Goal: Information Seeking & Learning: Learn about a topic

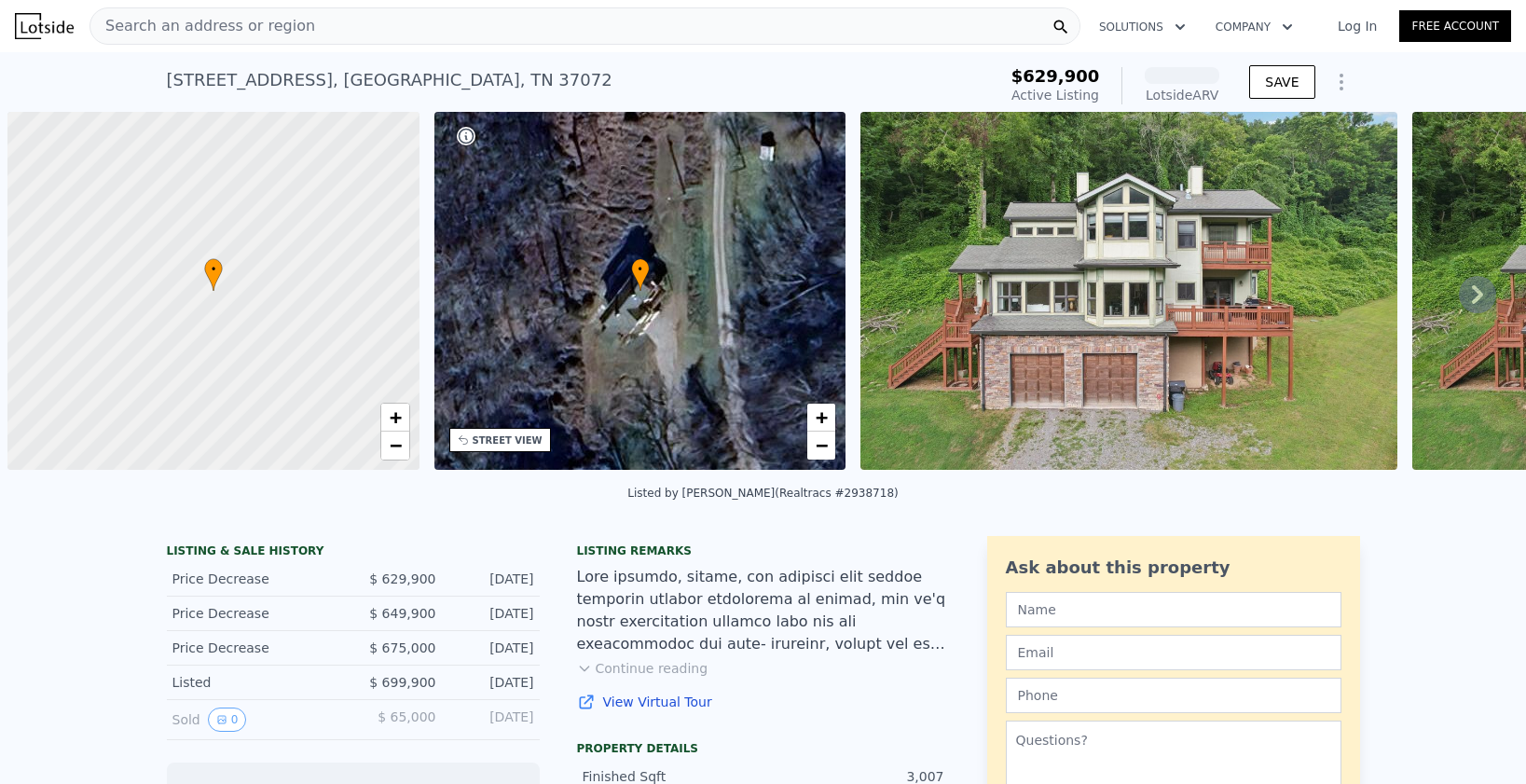
scroll to position [0, 8]
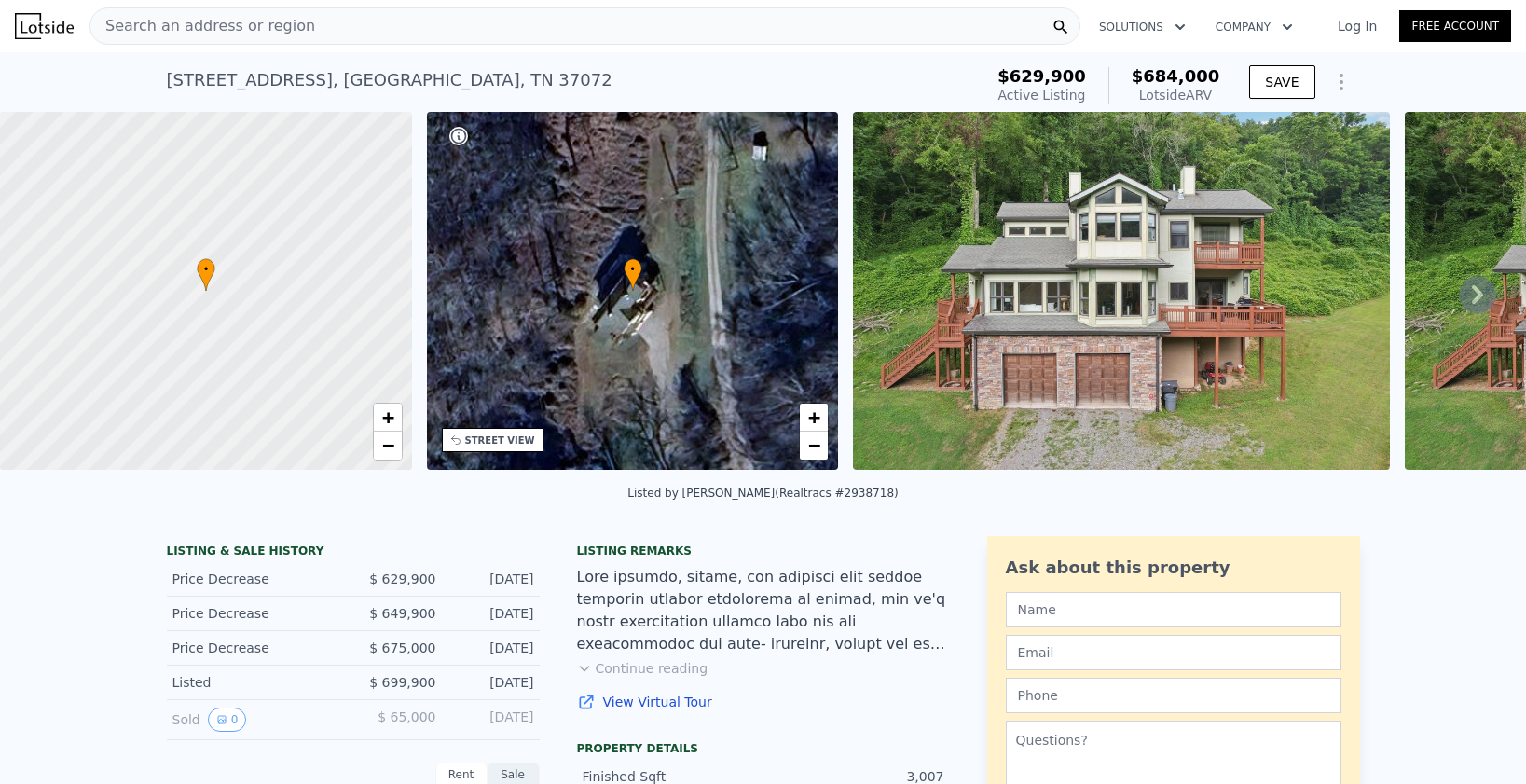
click at [1482, 296] on icon at bounding box center [1477, 294] width 37 height 37
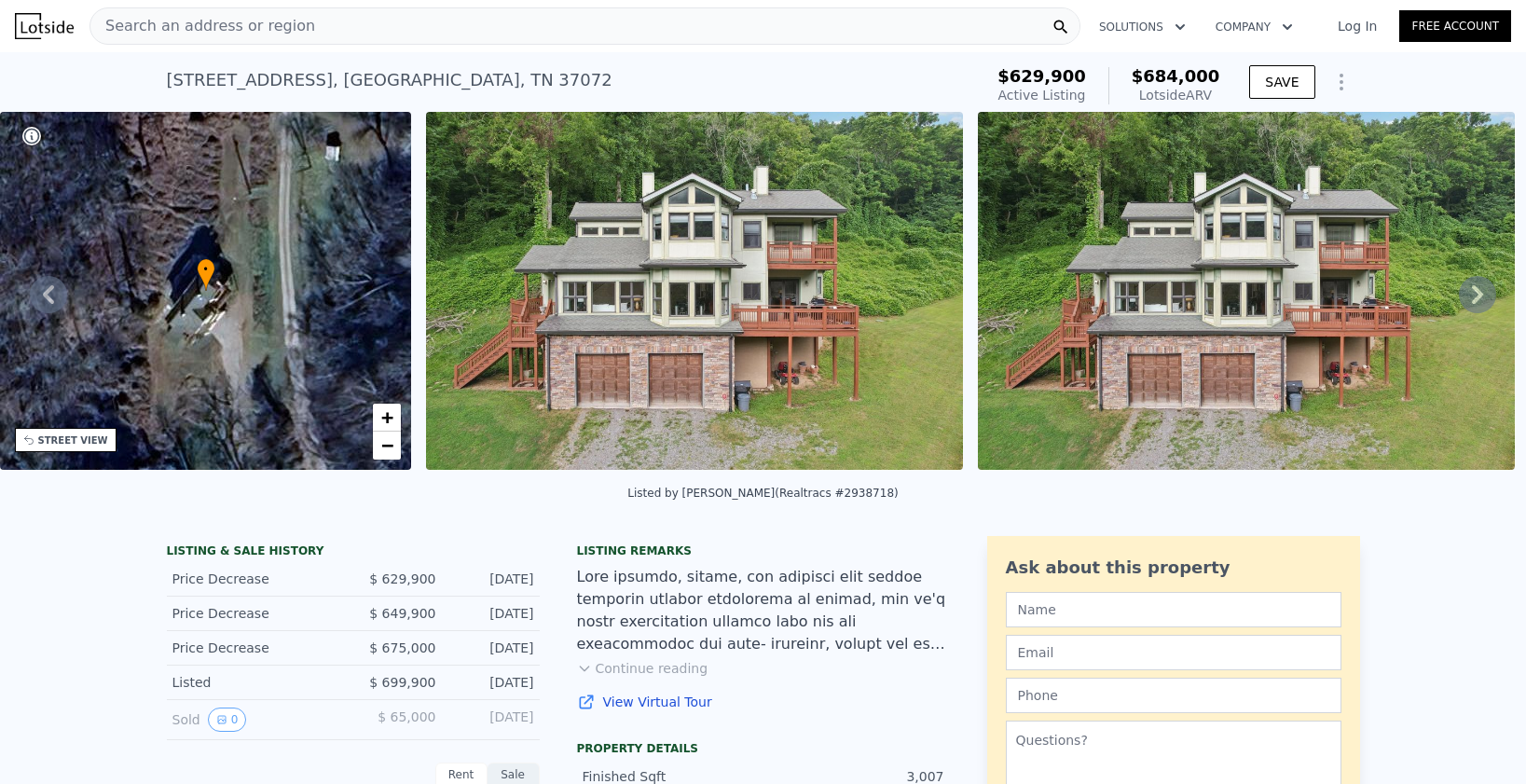
click at [1482, 296] on icon at bounding box center [1477, 294] width 37 height 37
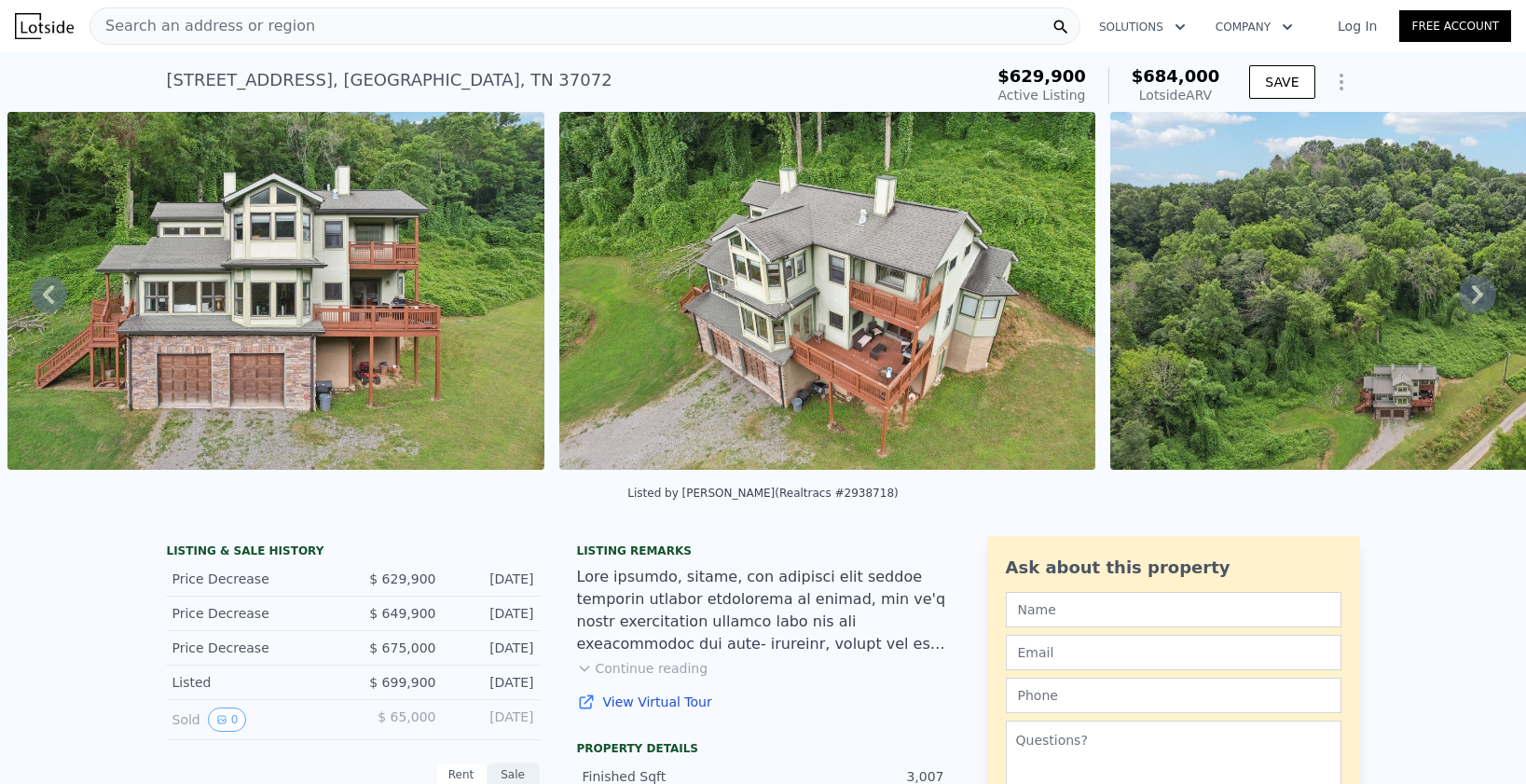
click at [1482, 296] on icon at bounding box center [1477, 294] width 37 height 37
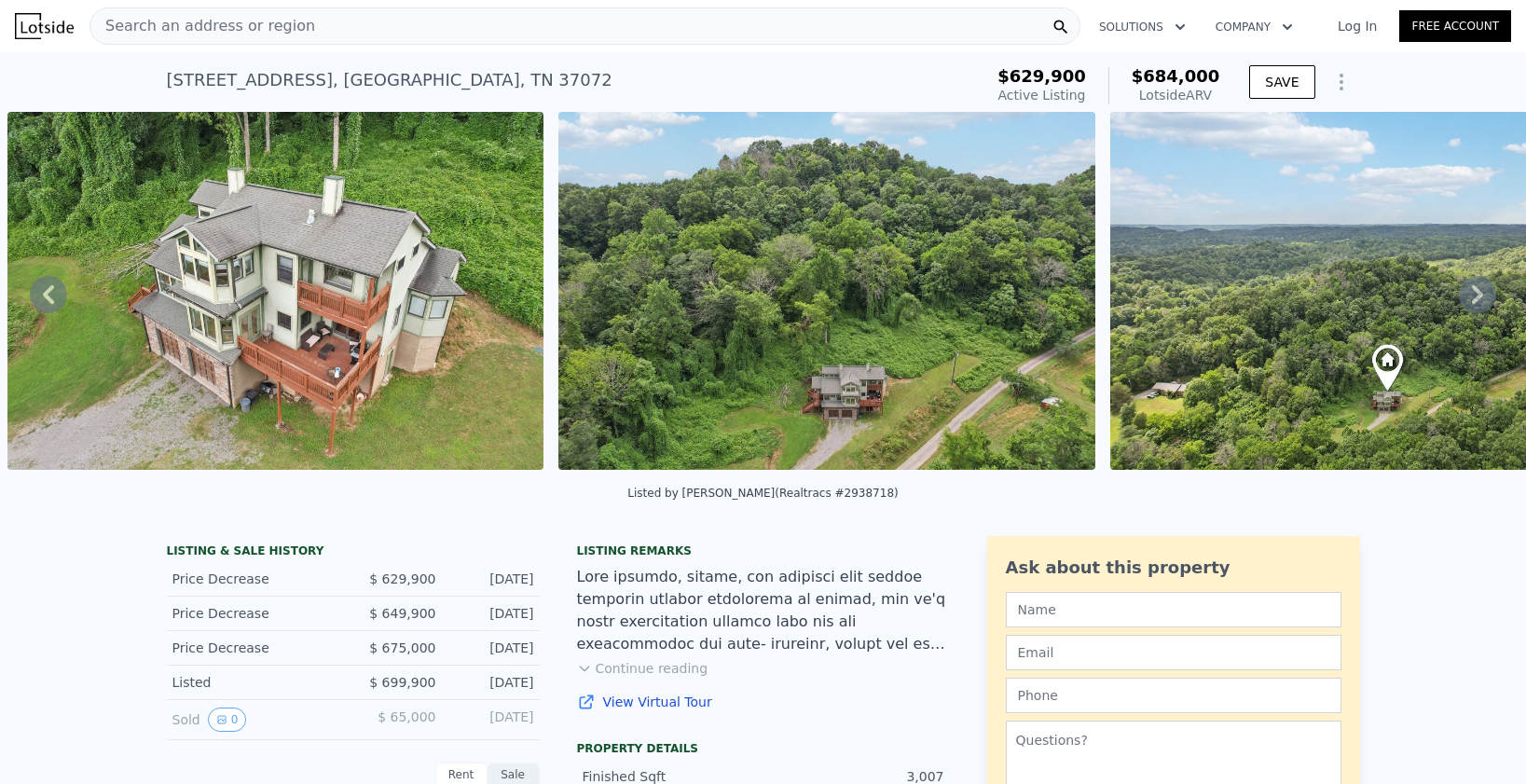
click at [1482, 296] on icon at bounding box center [1477, 294] width 37 height 37
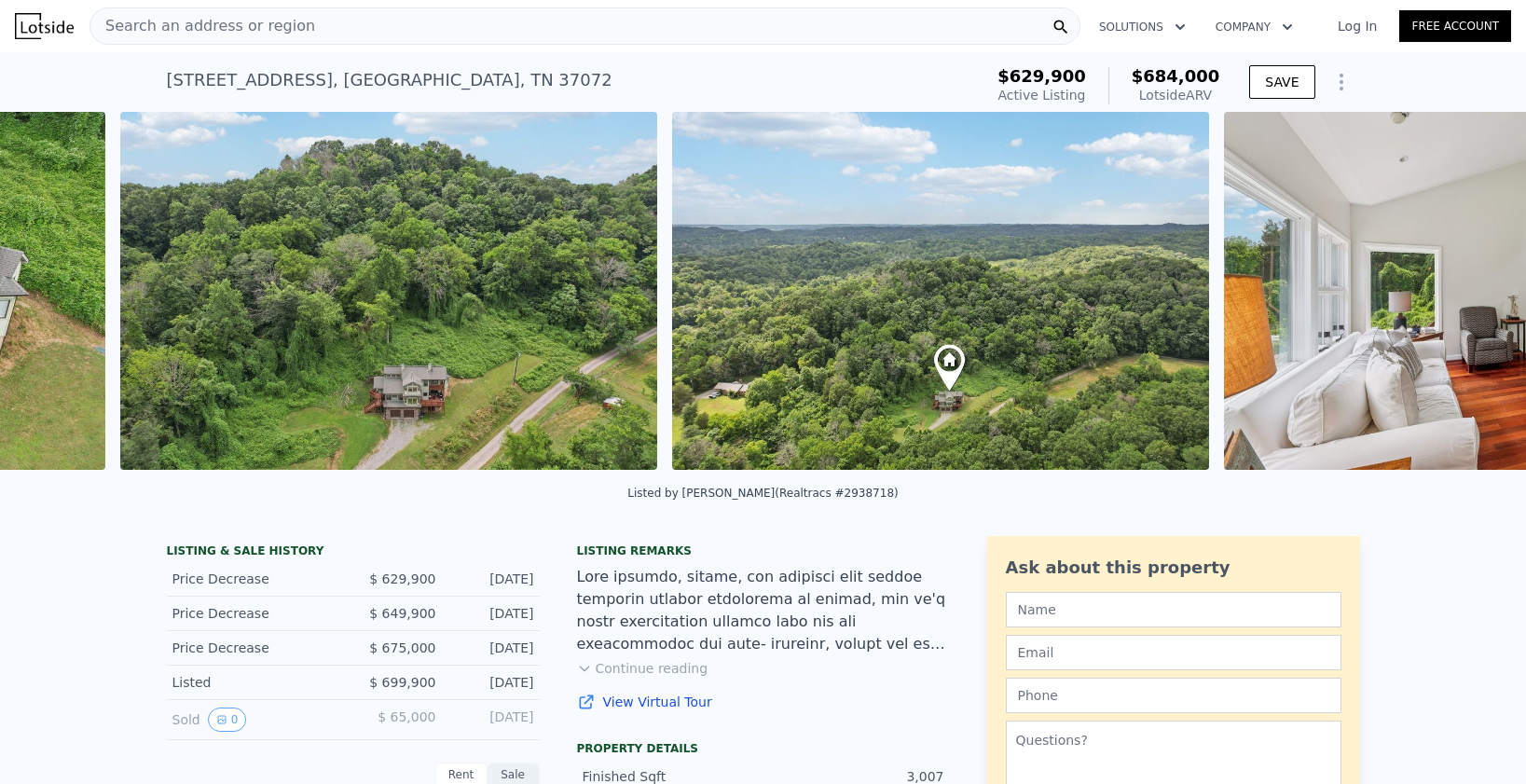
scroll to position [0, 2508]
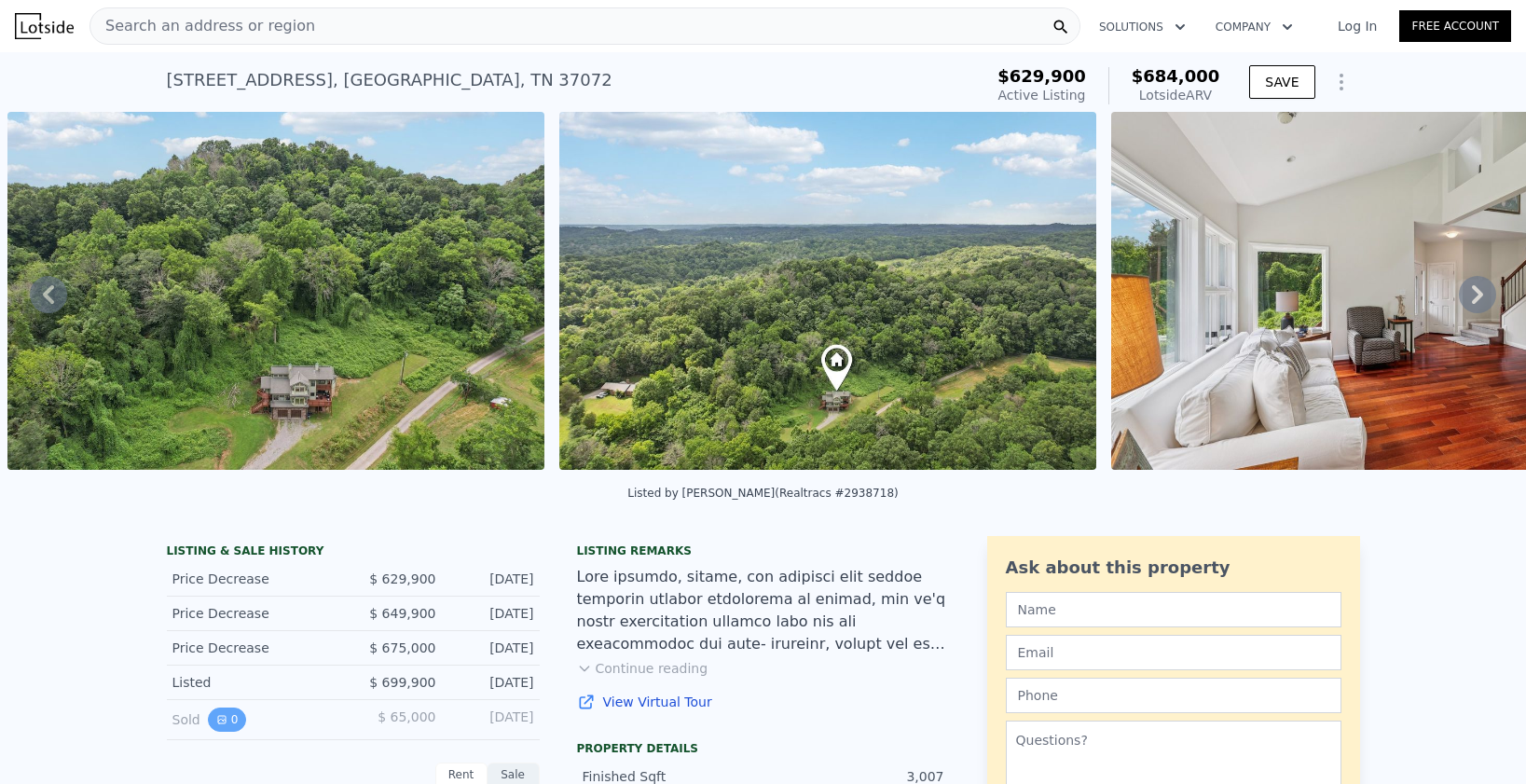
click at [241, 716] on button "0" at bounding box center [227, 719] width 39 height 24
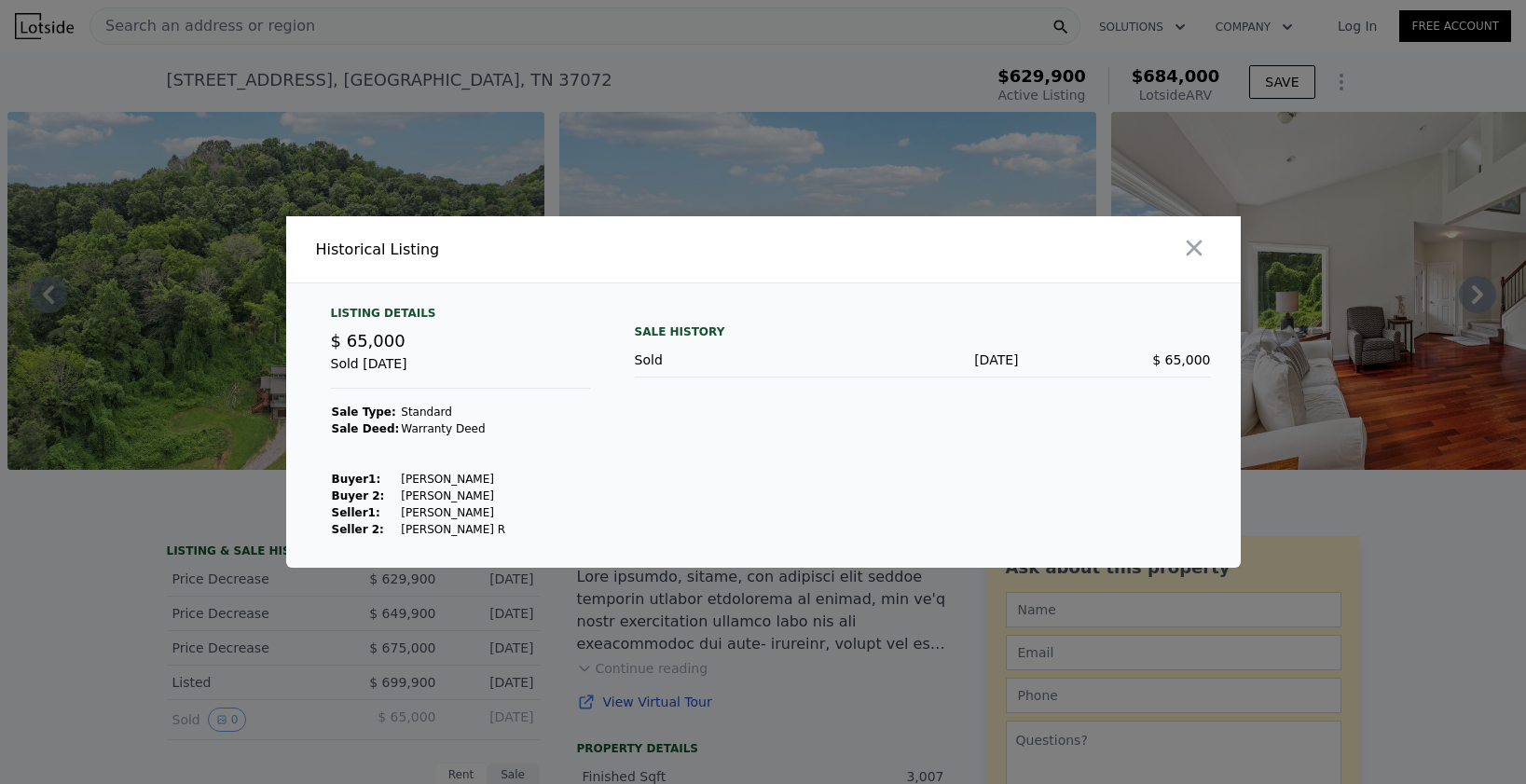
click at [754, 657] on div at bounding box center [763, 392] width 1526 height 784
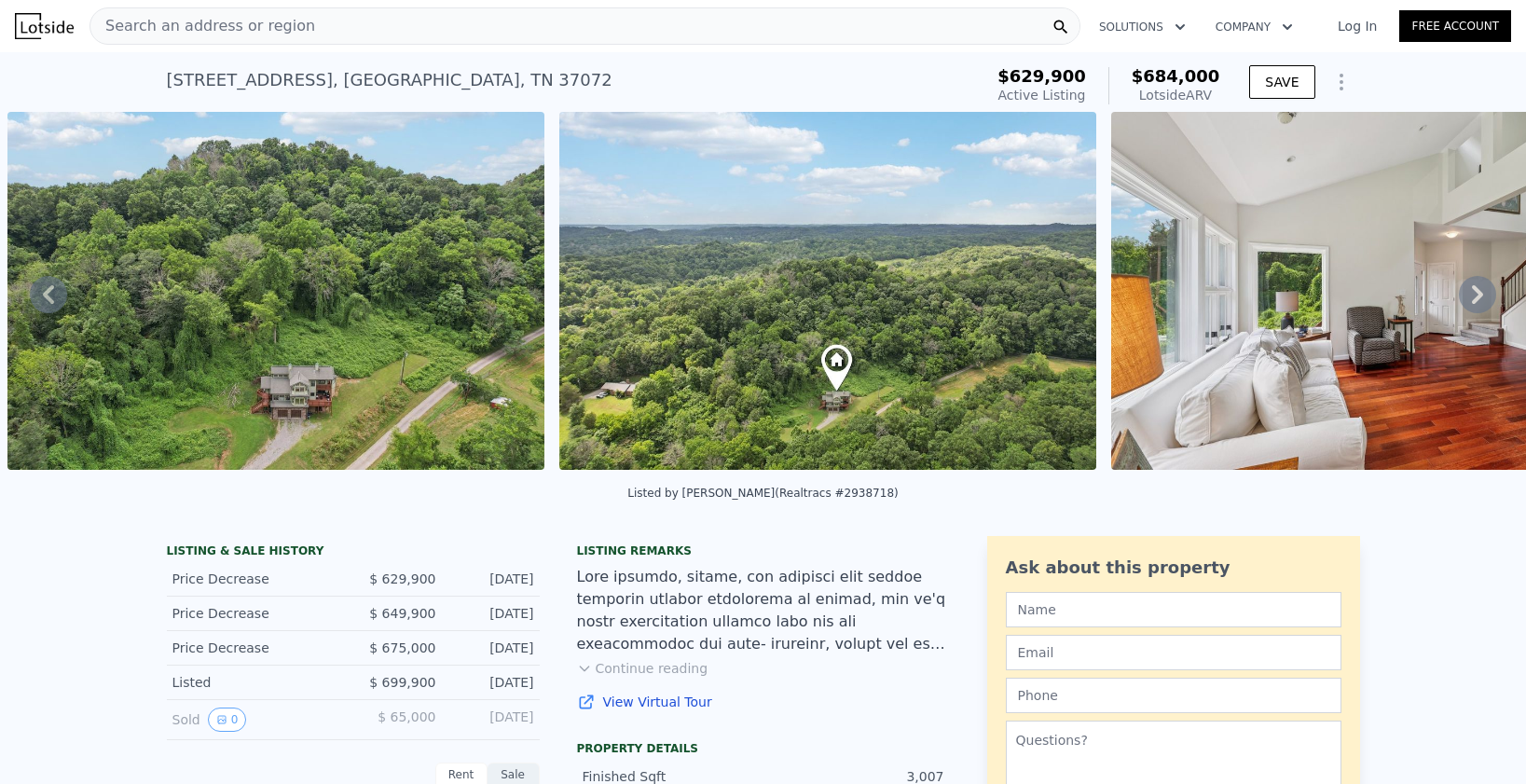
scroll to position [0, 0]
click at [1475, 289] on icon at bounding box center [1477, 294] width 11 height 19
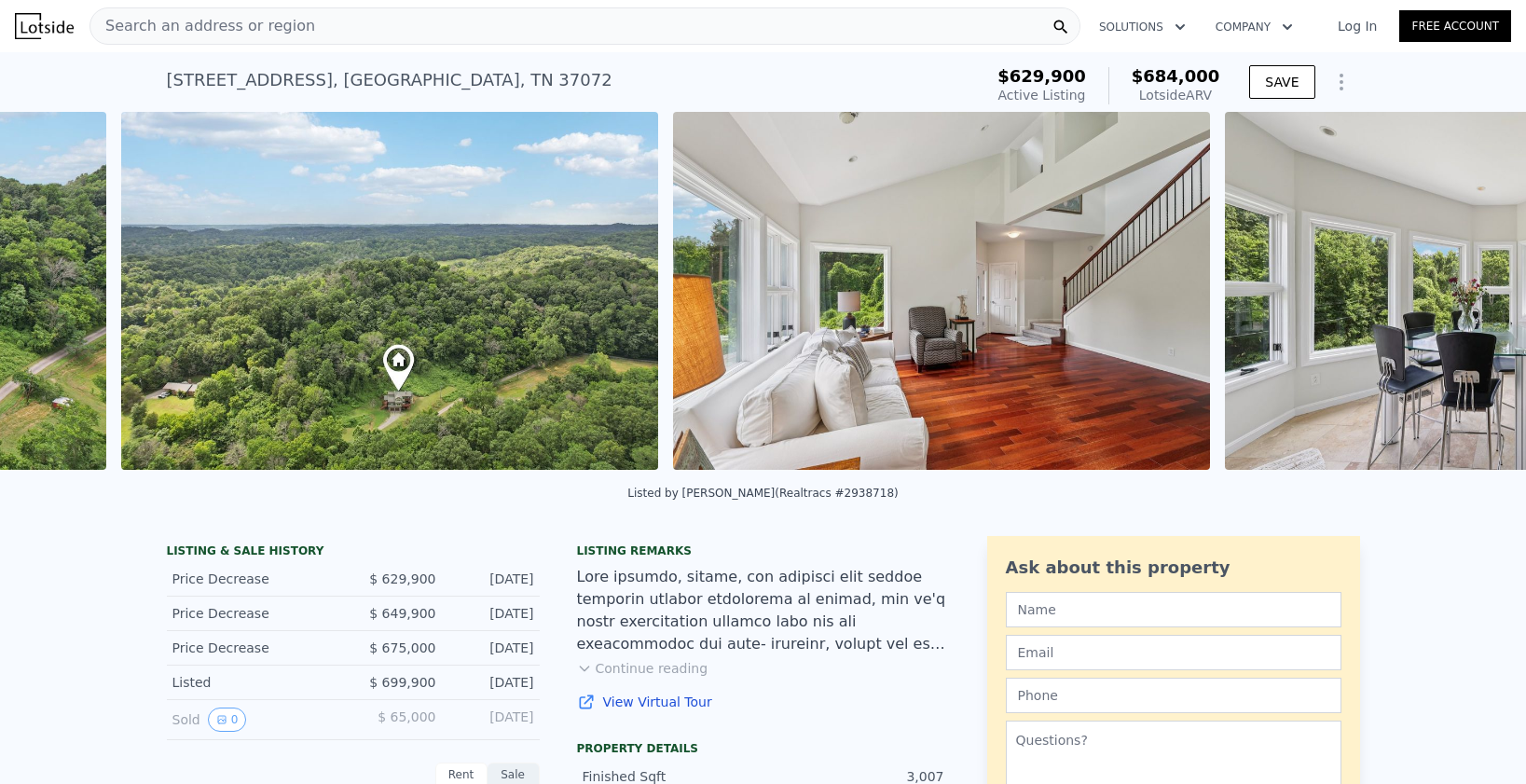
scroll to position [0, 3060]
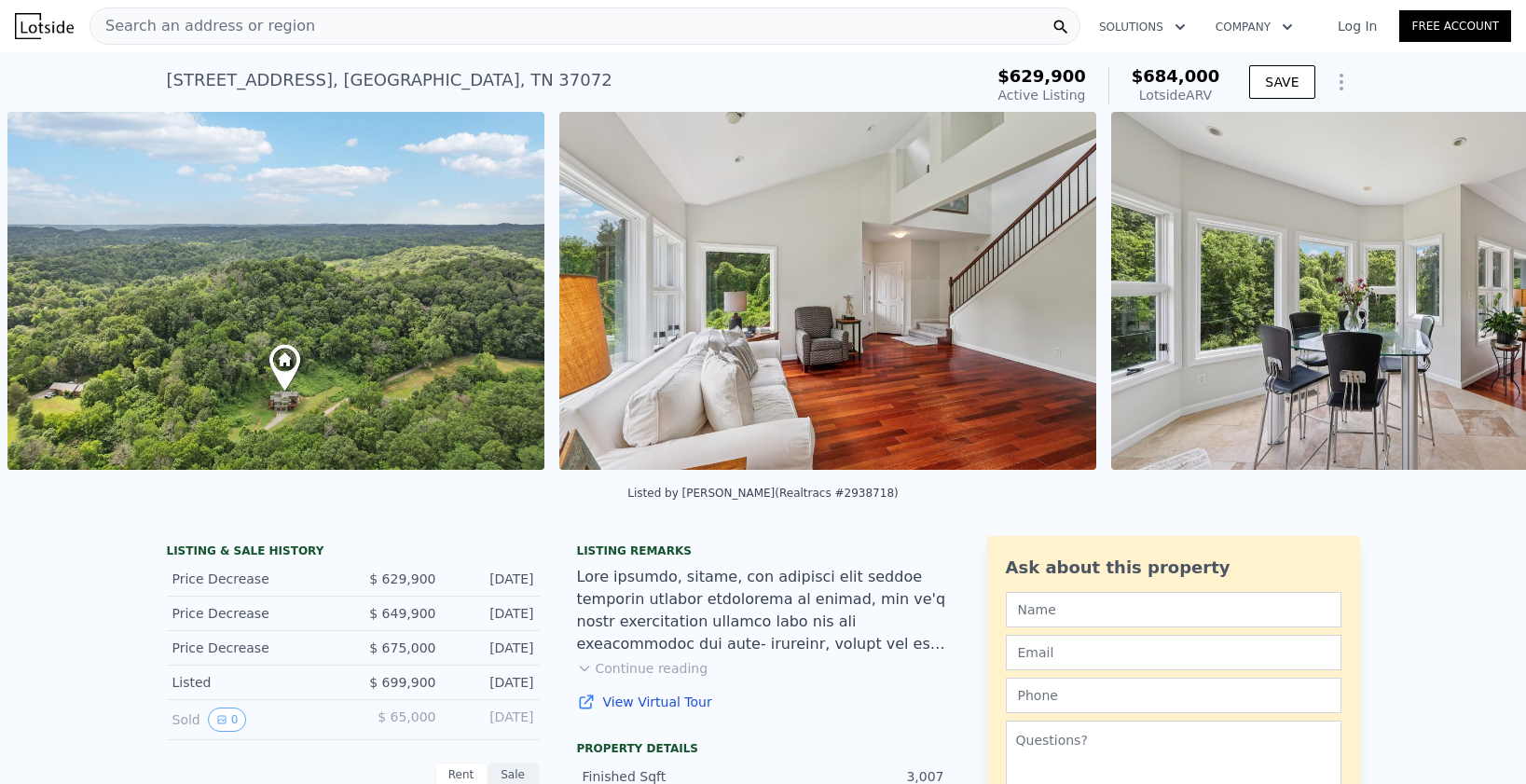
click at [1475, 289] on img at bounding box center [1380, 291] width 537 height 358
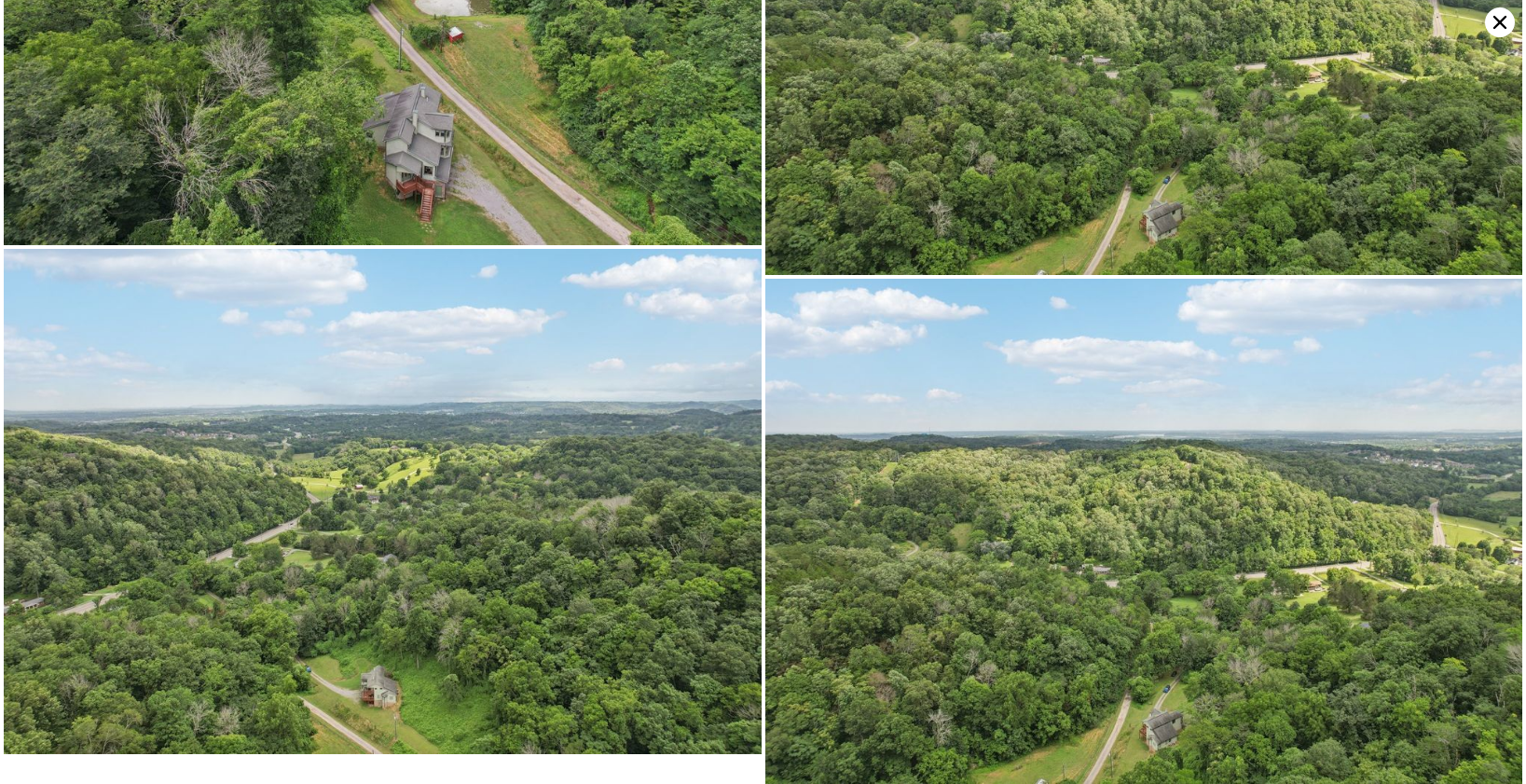
scroll to position [8398, 0]
click at [768, 245] on img at bounding box center [1144, 22] width 758 height 505
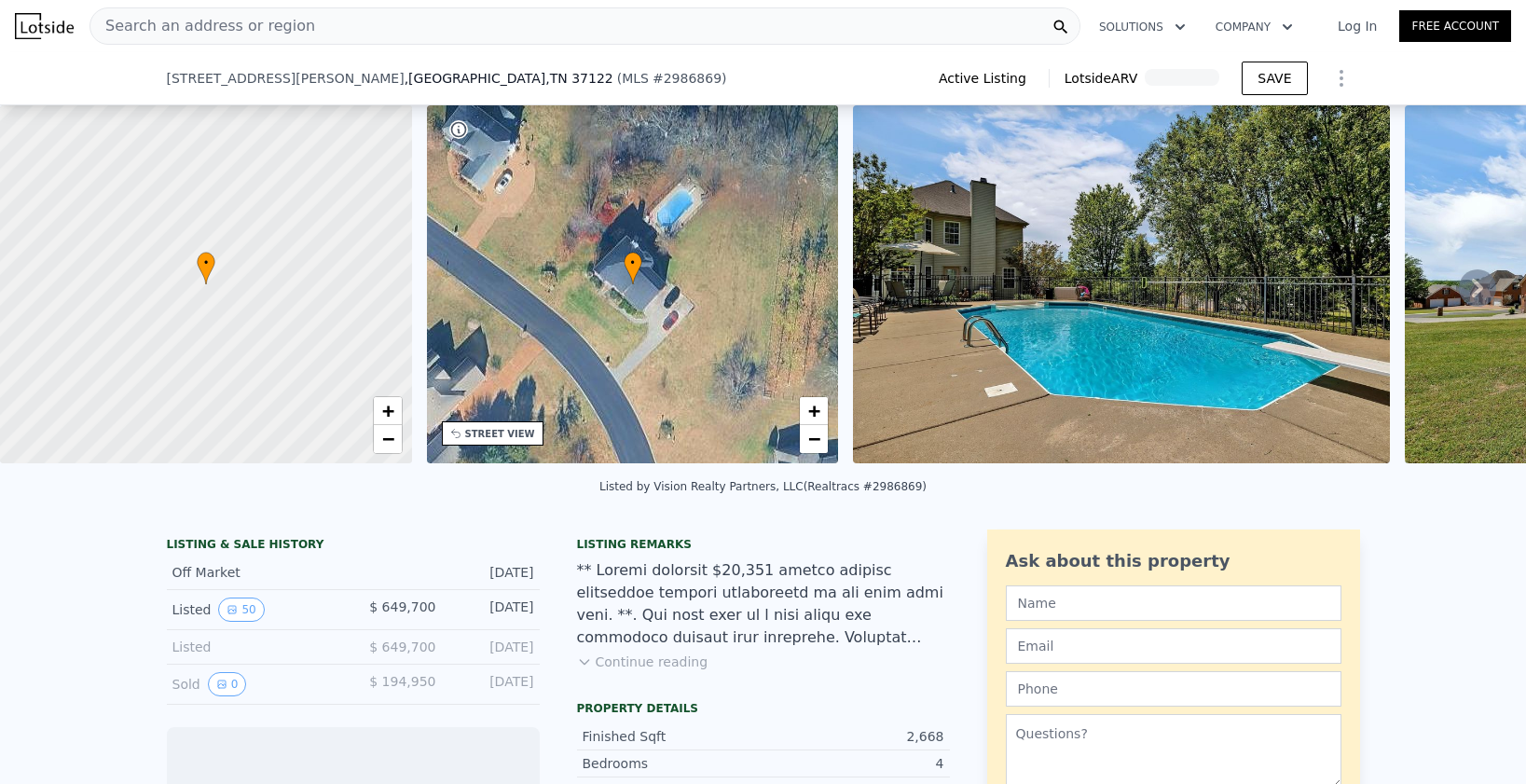
scroll to position [154, 0]
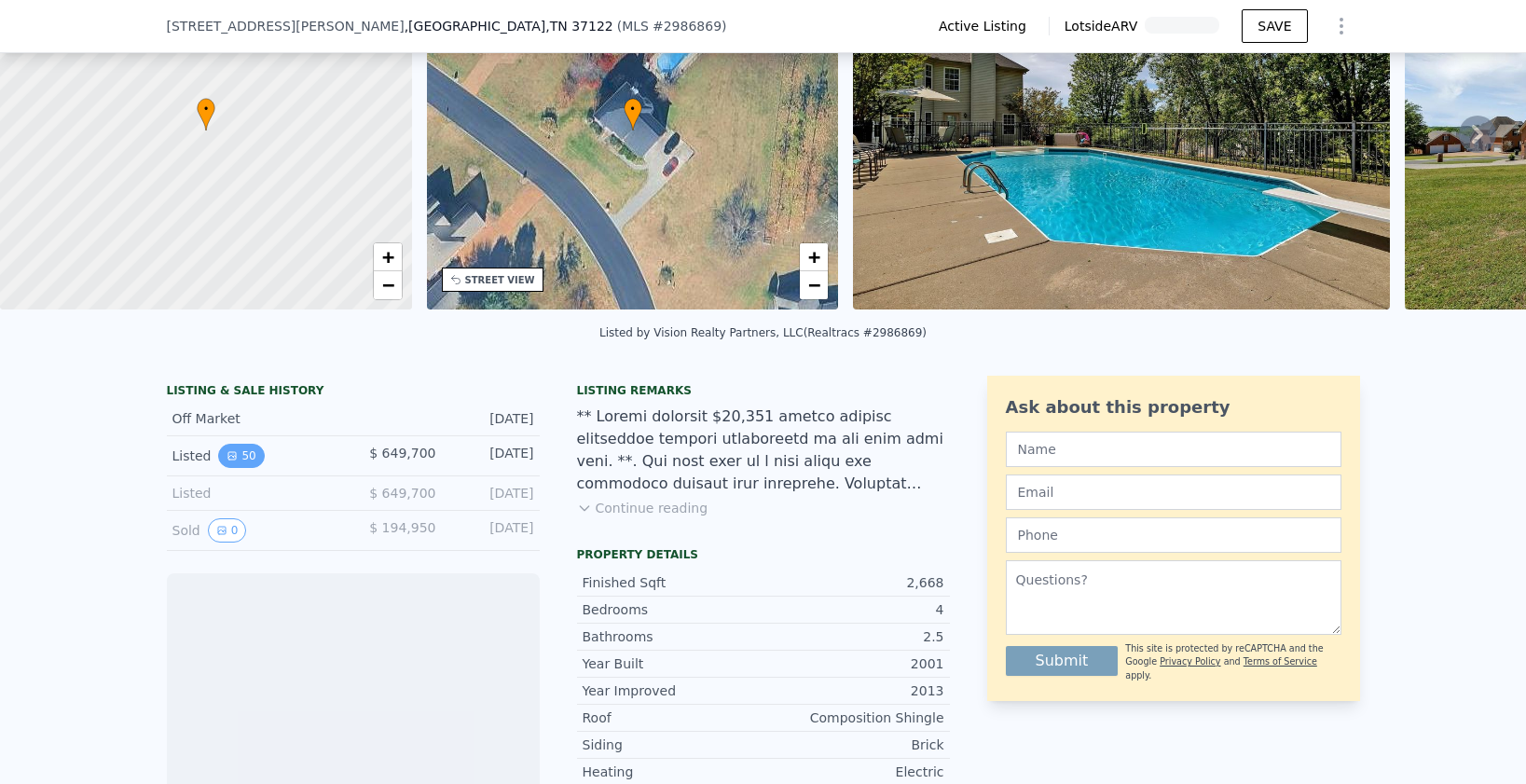
click at [248, 464] on button "50" at bounding box center [241, 455] width 46 height 24
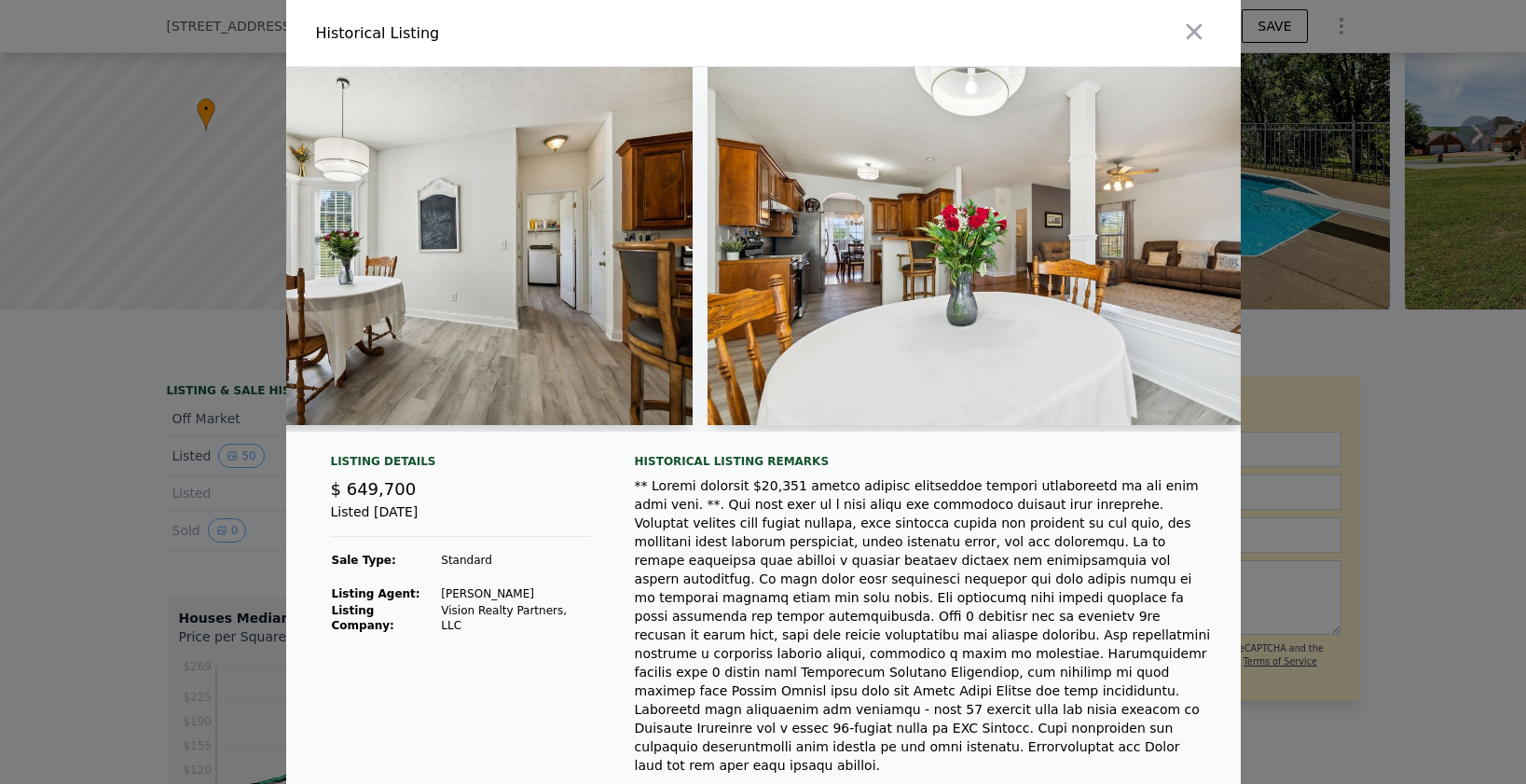
scroll to position [0, 10396]
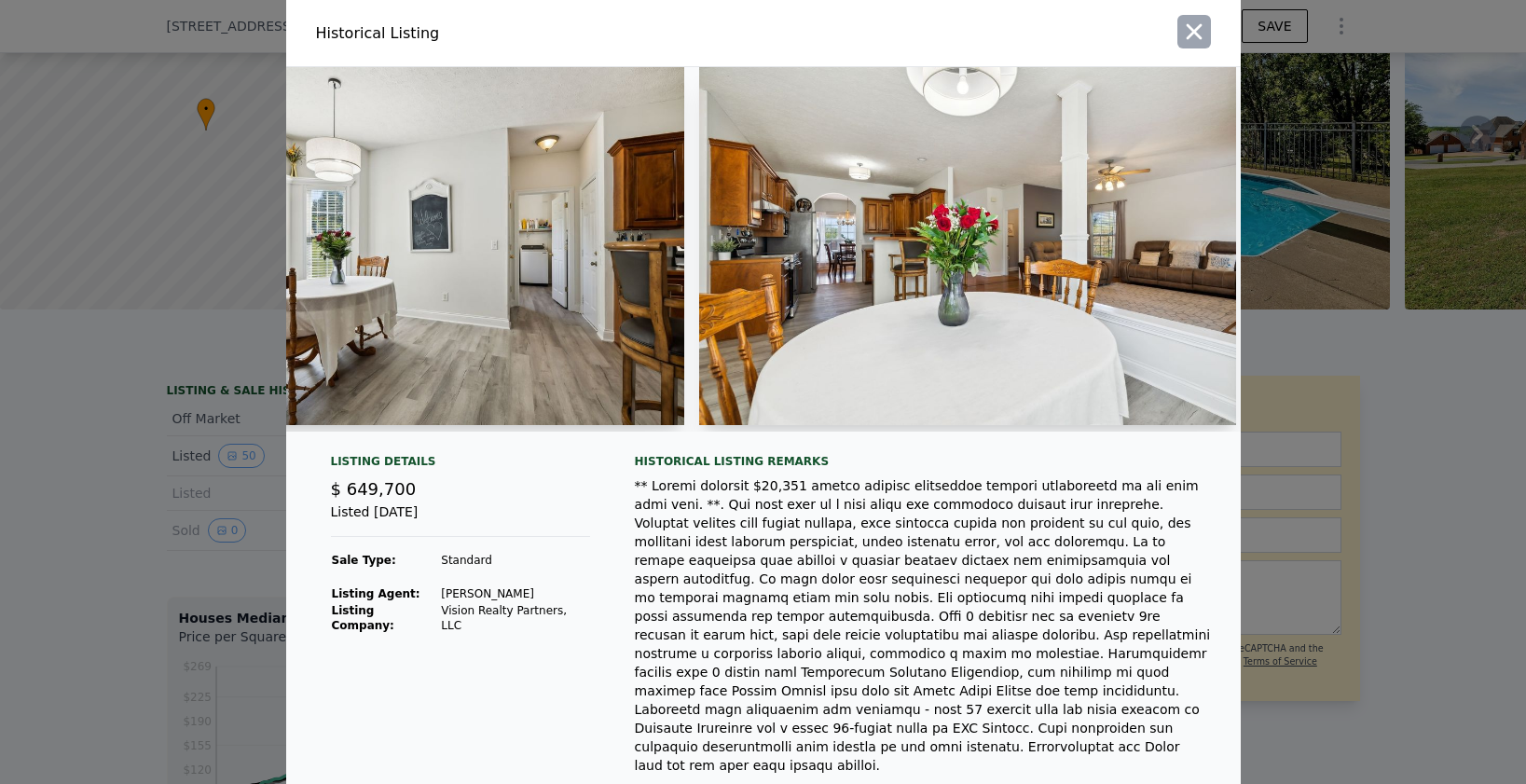
click at [1187, 39] on icon "button" at bounding box center [1193, 32] width 16 height 16
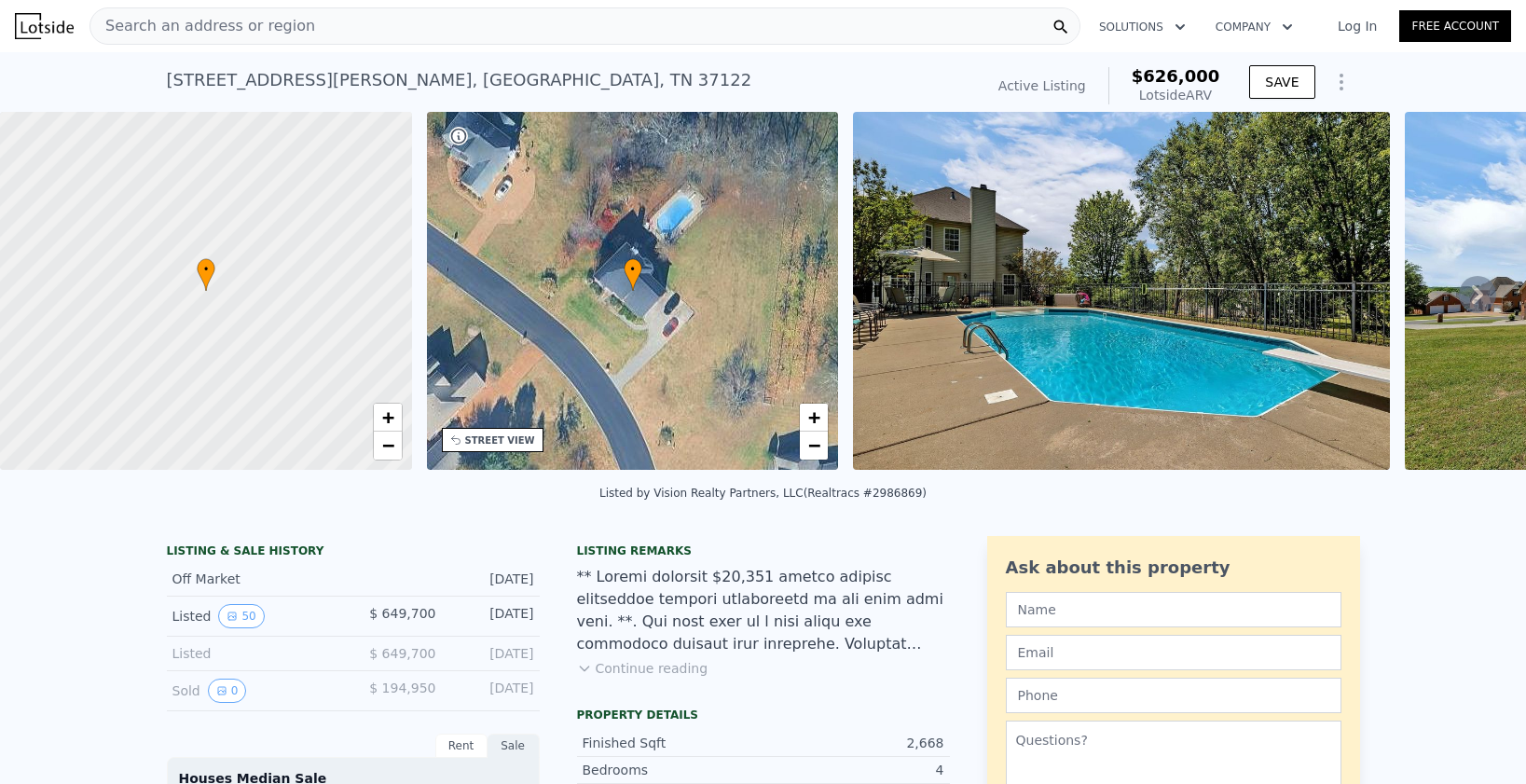
scroll to position [0, 0]
click at [447, 40] on div "Search an address or region" at bounding box center [585, 26] width 991 height 37
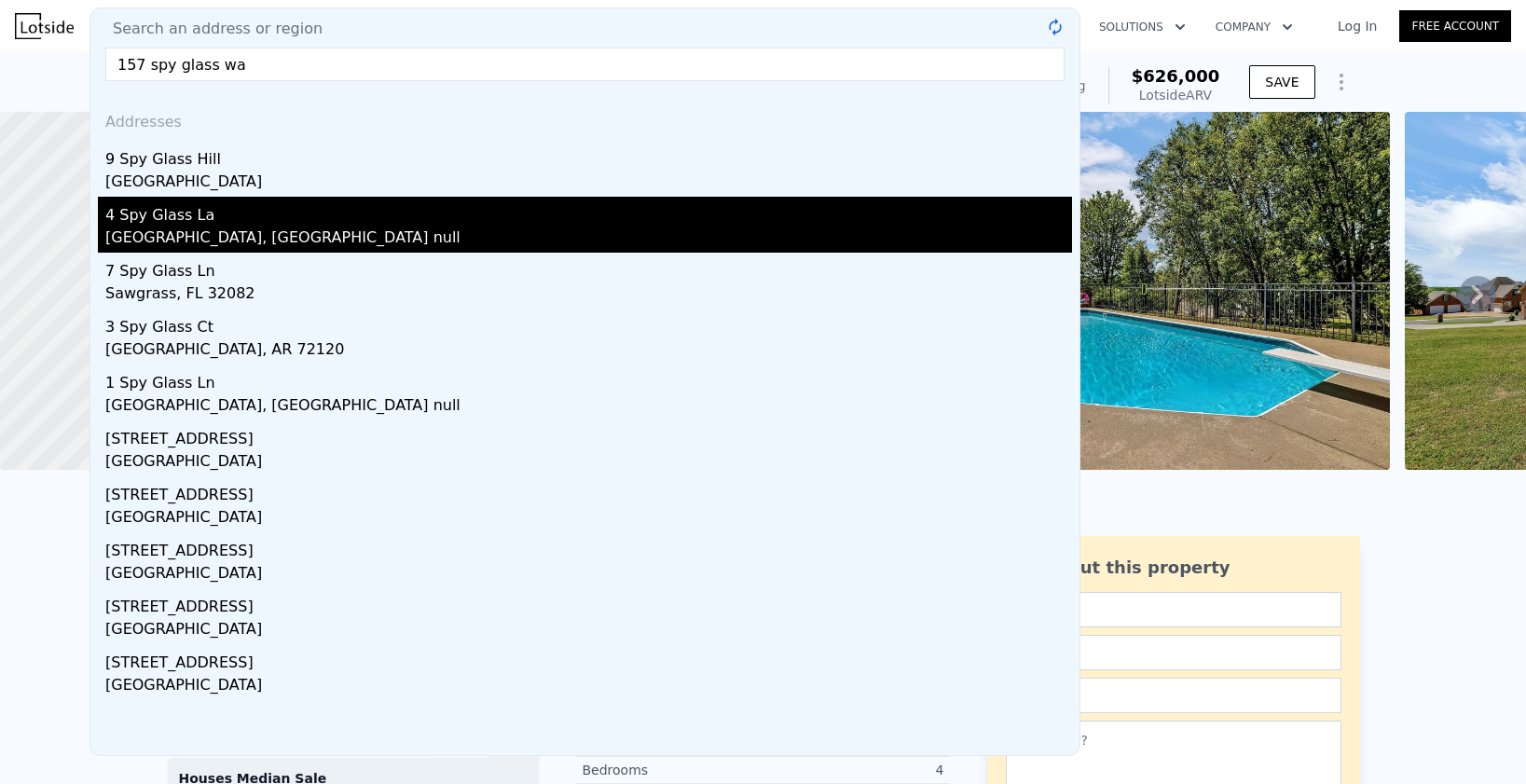
type input "157 spy glass way"
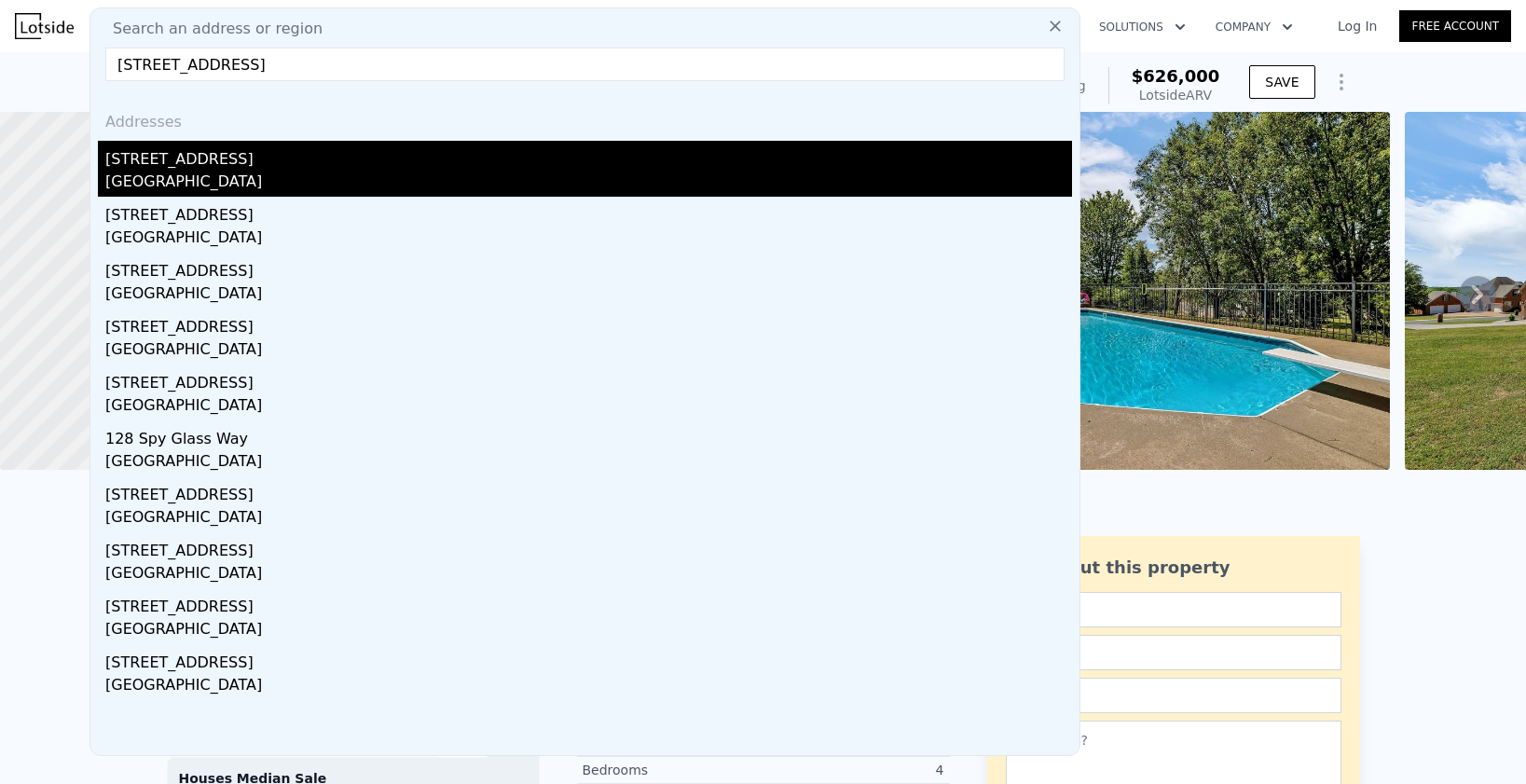
click at [324, 177] on div "Hendersonville, TN 37075" at bounding box center [588, 183] width 967 height 26
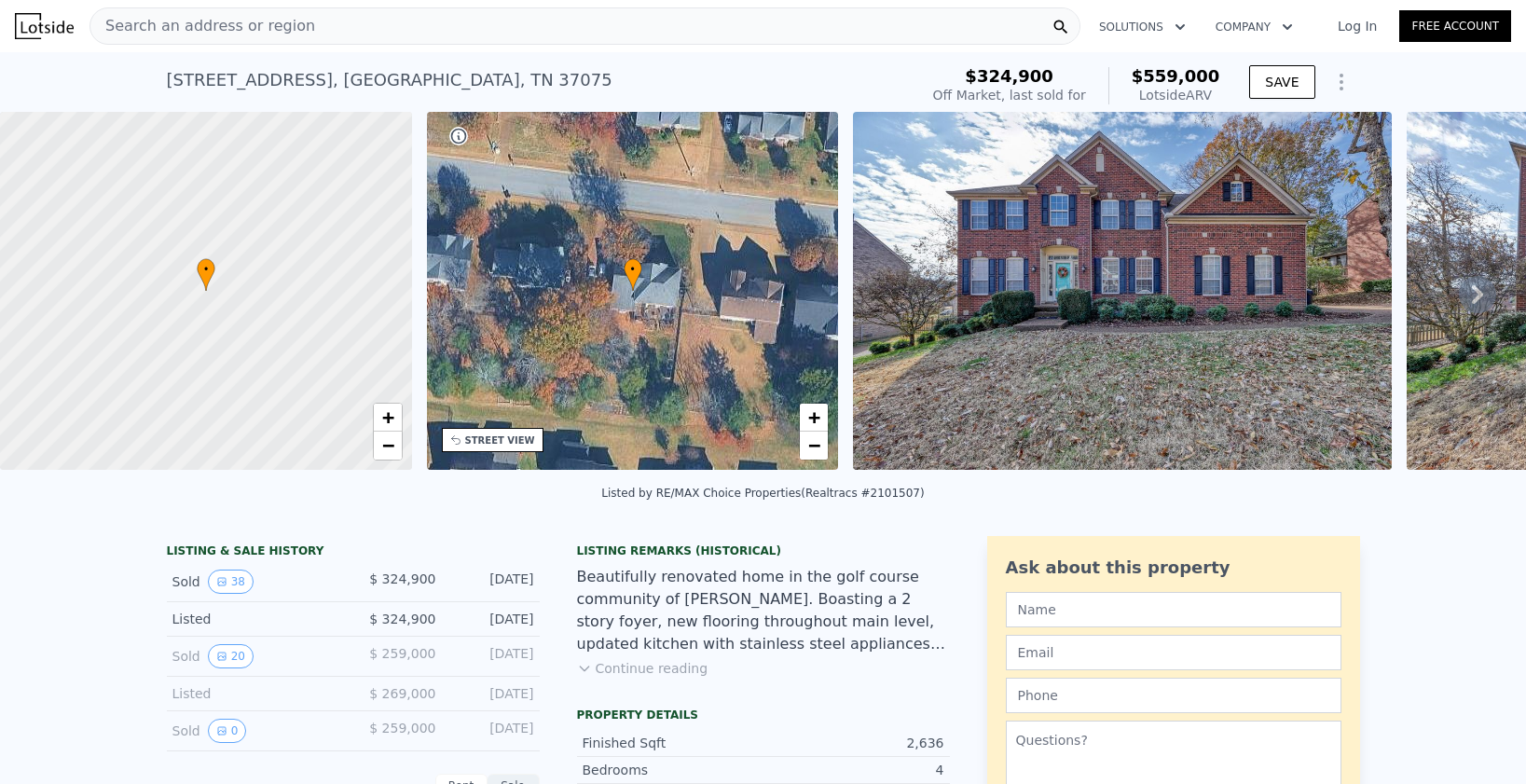
click at [231, 30] on span "Search an address or region" at bounding box center [203, 25] width 224 height 22
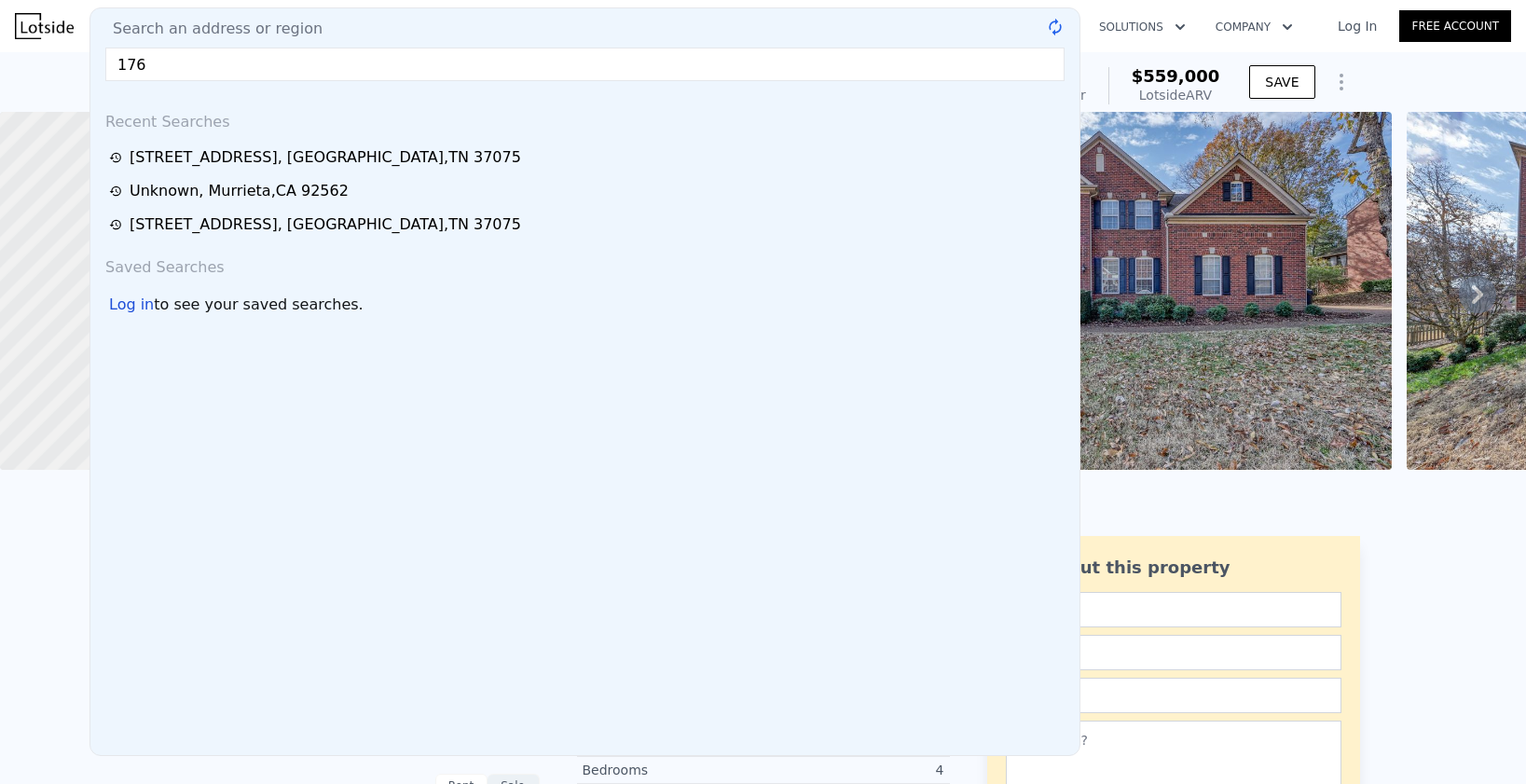
type input "176 s"
click at [1165, 492] on div "Listed by RE/MAX Choice Properties (Realtracs #2101507)" at bounding box center [763, 498] width 1526 height 45
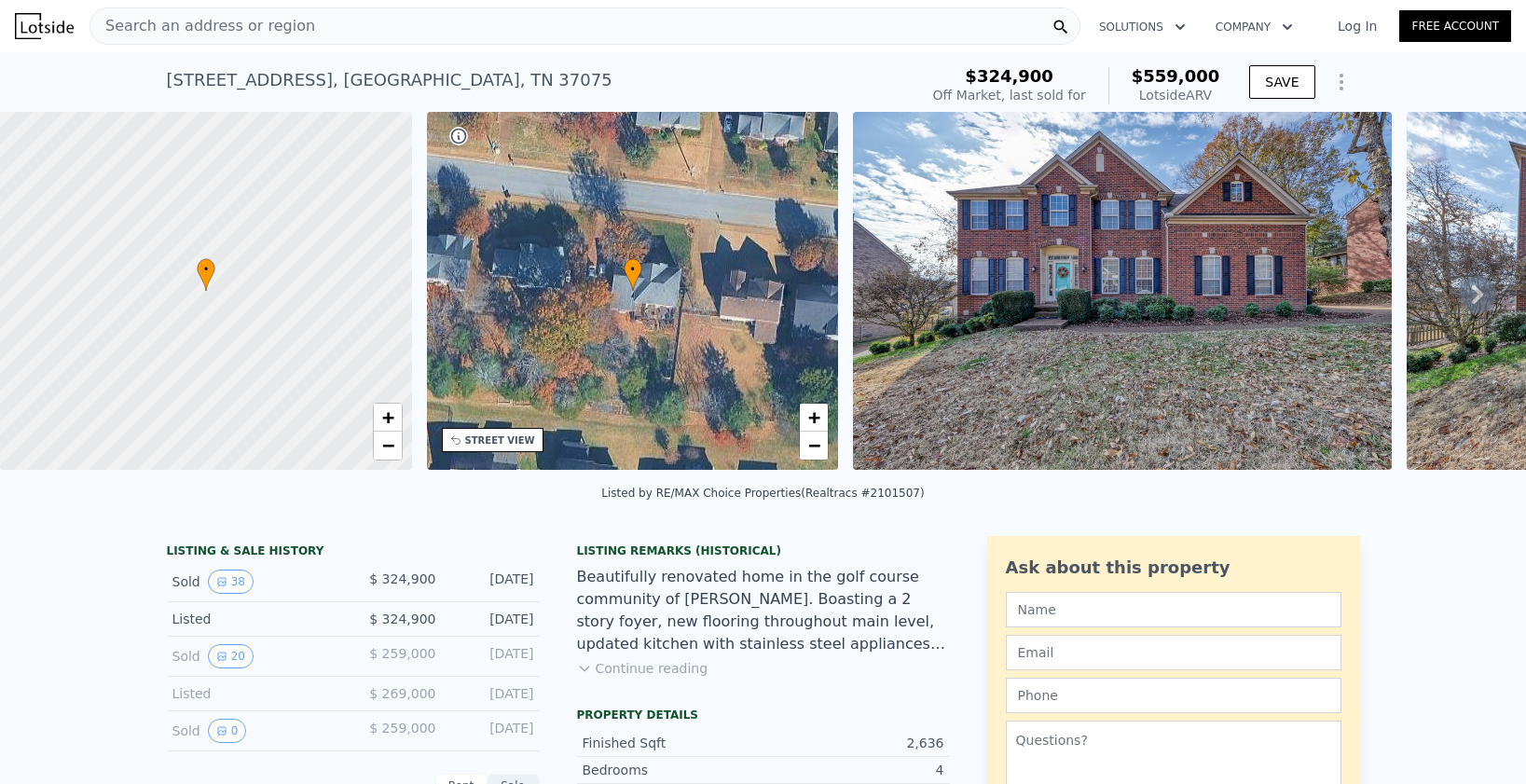
click at [426, 35] on div "Search an address or region" at bounding box center [585, 26] width 991 height 37
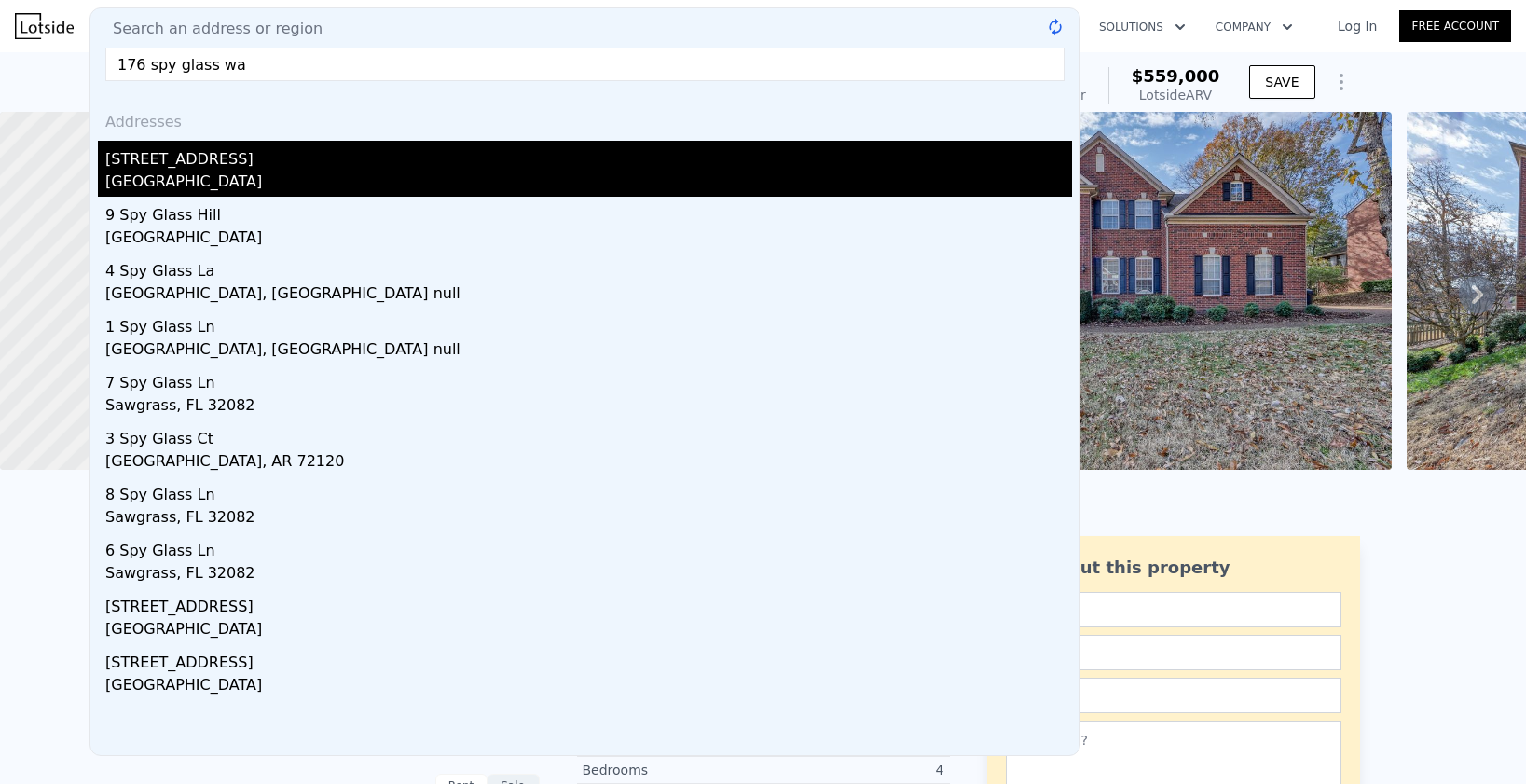
type input "176 spy glass way"
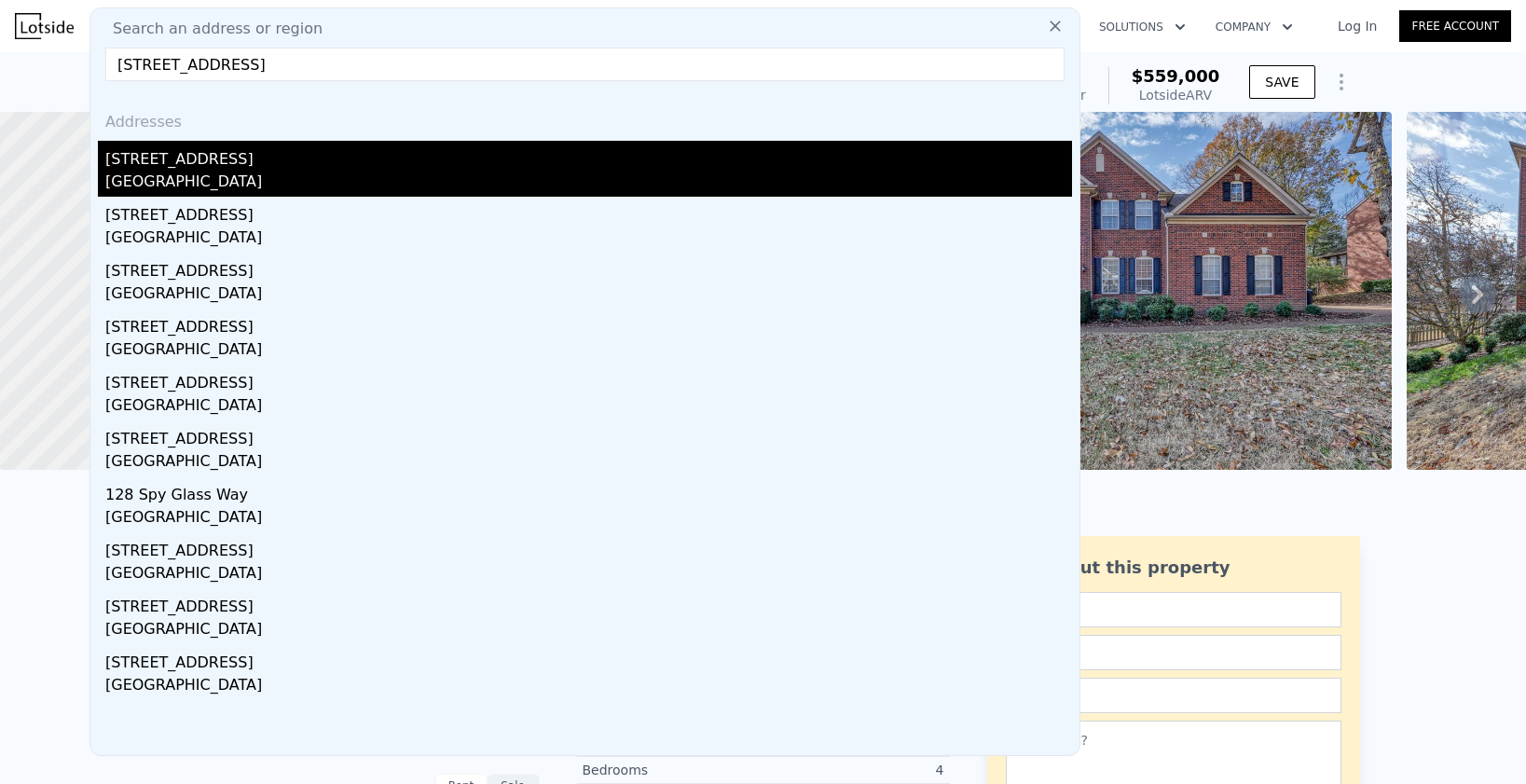
click at [298, 173] on div "Hendersonville, TN 37075" at bounding box center [588, 183] width 967 height 26
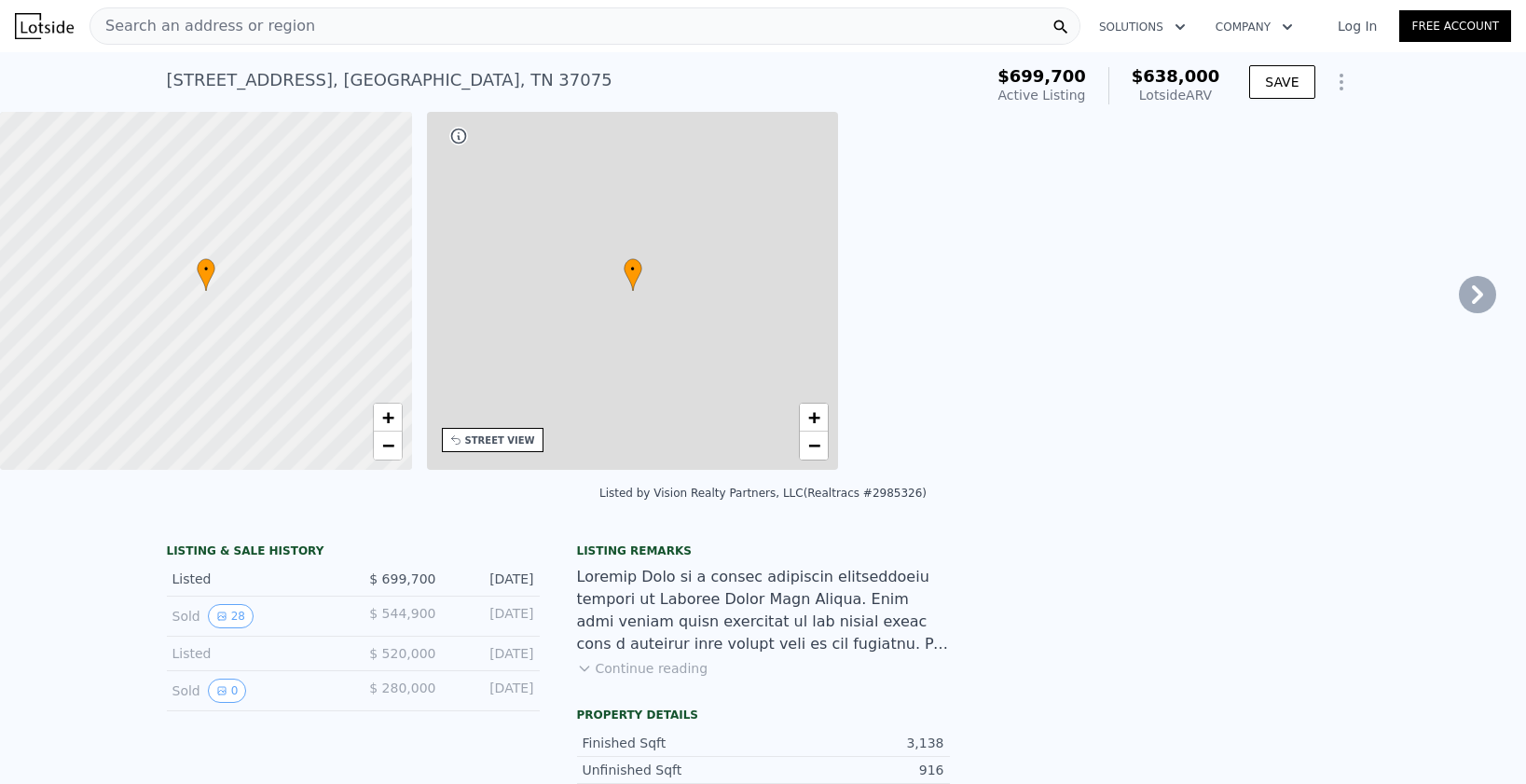
type input "3.5"
type input "2437"
type input "3242"
type input "9583.2"
type input "17424"
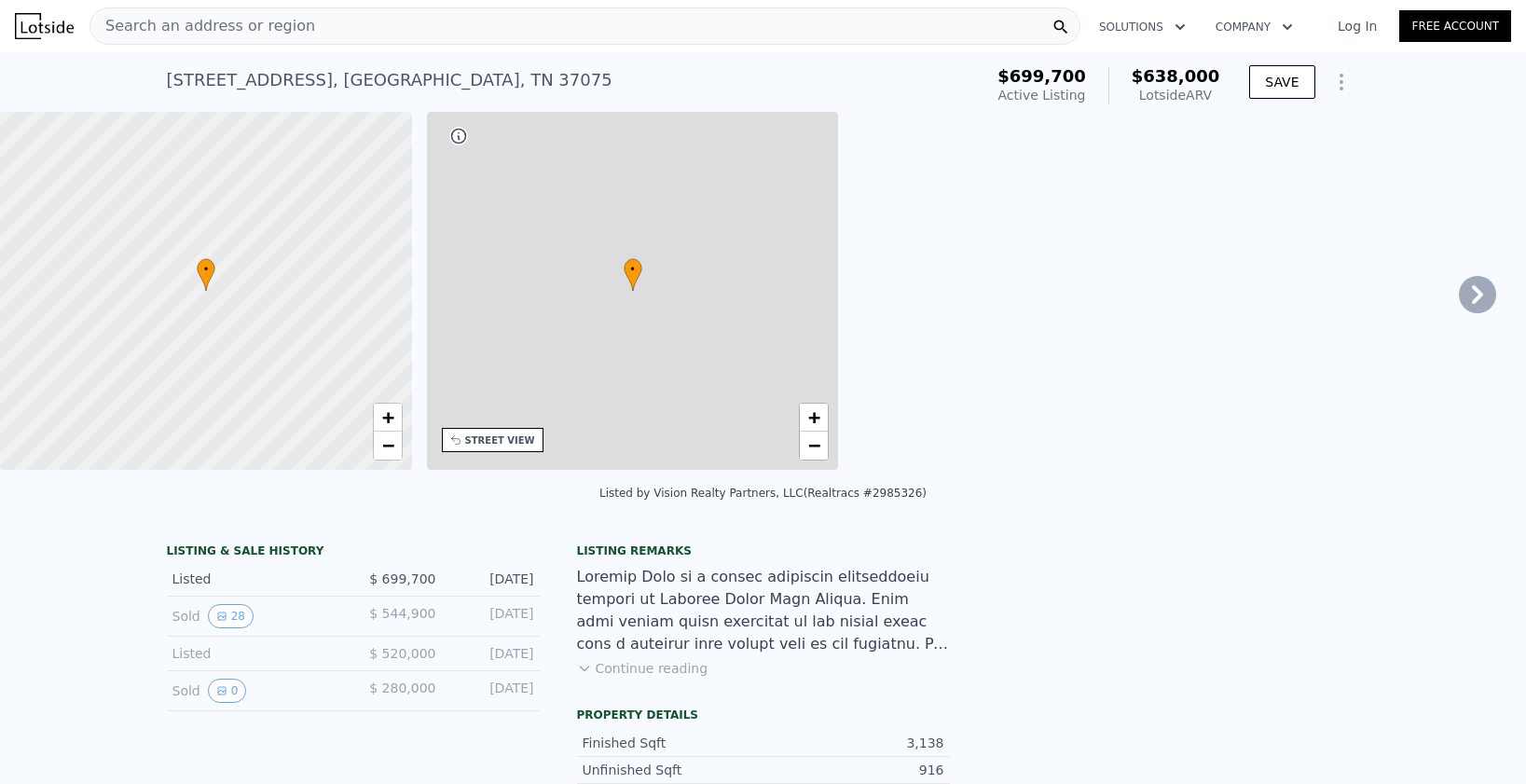
checkbox input "false"
type input "$ 638,000"
type input "-$ 139,043"
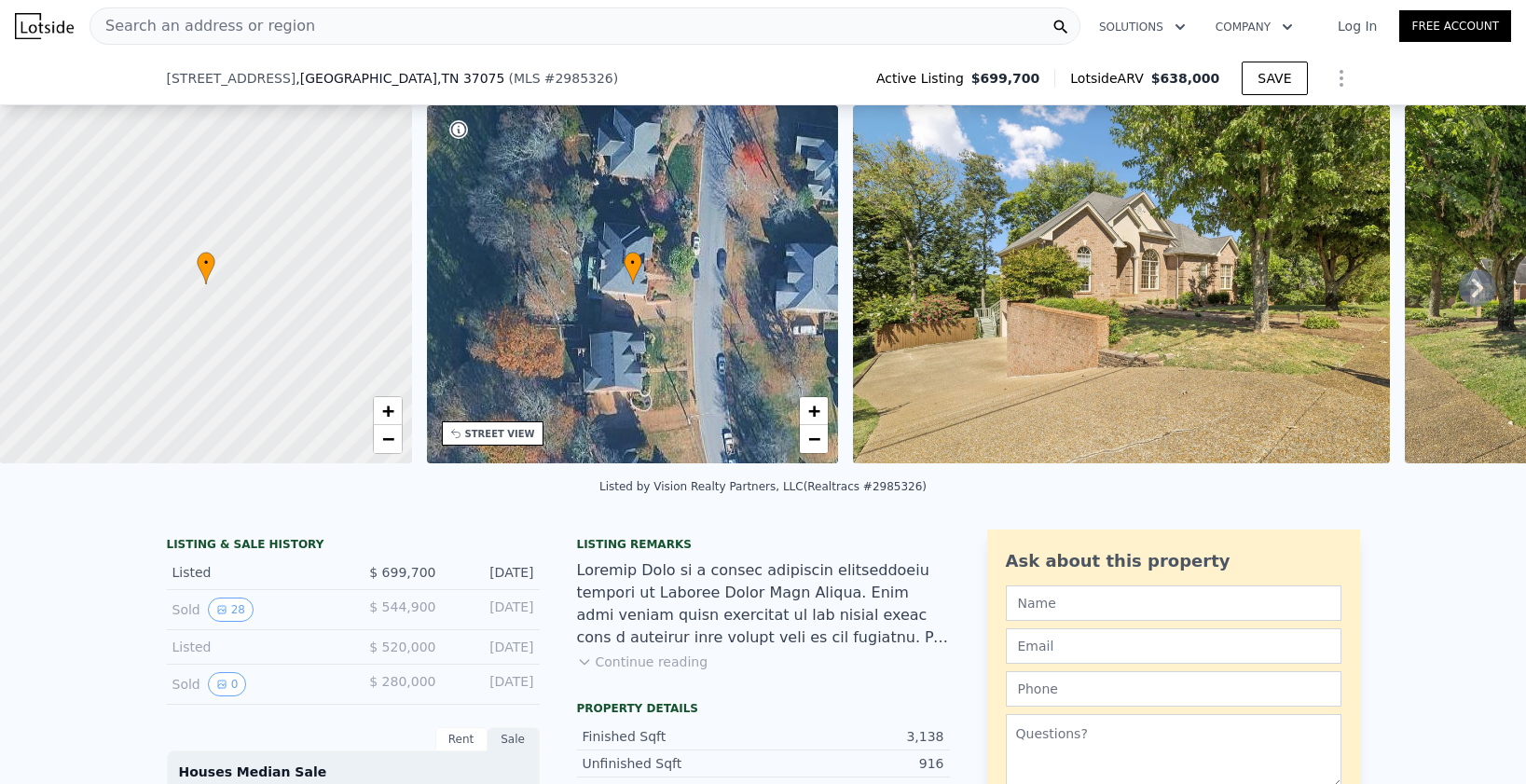
scroll to position [360, 0]
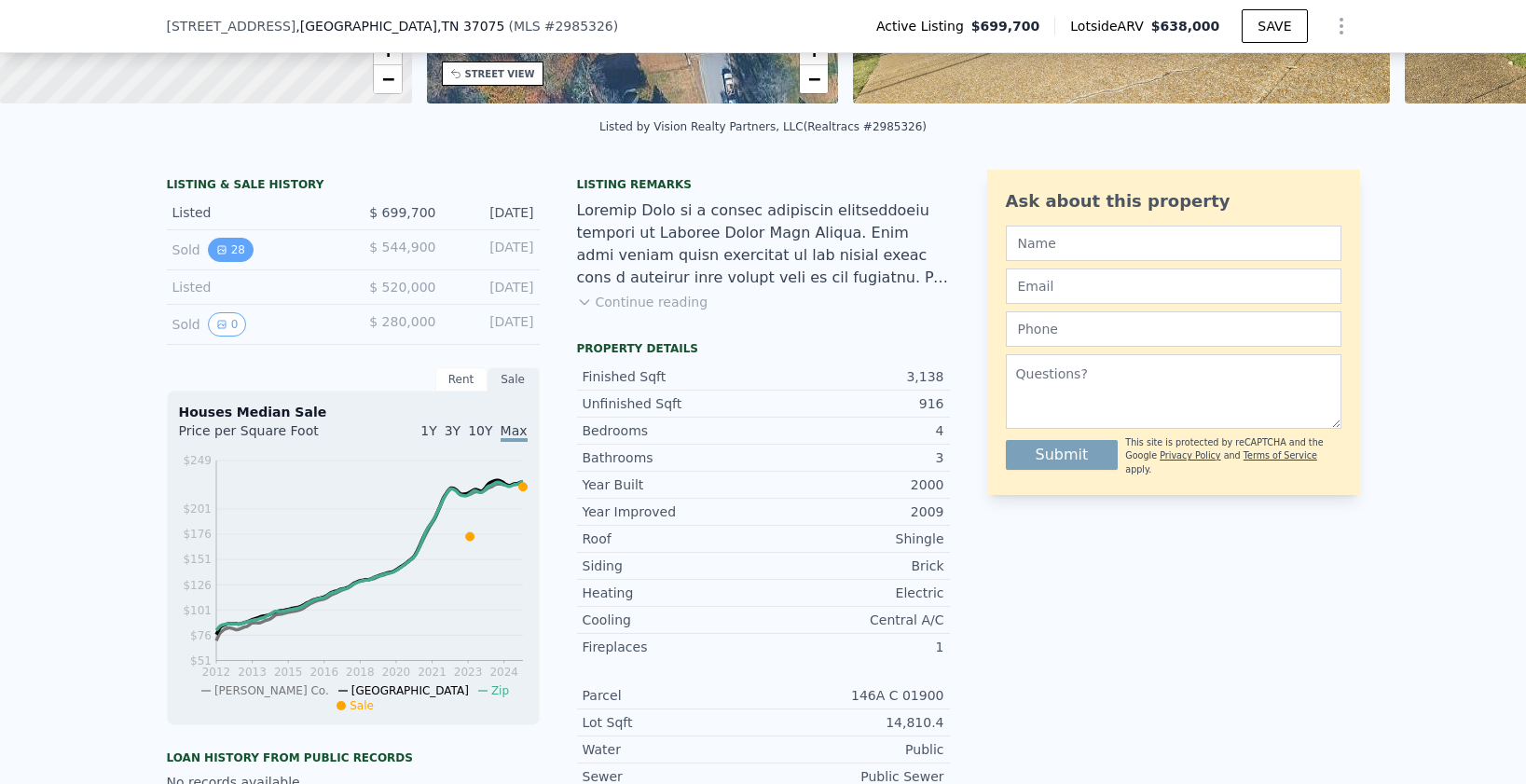
click at [247, 253] on button "28" at bounding box center [230, 250] width 46 height 24
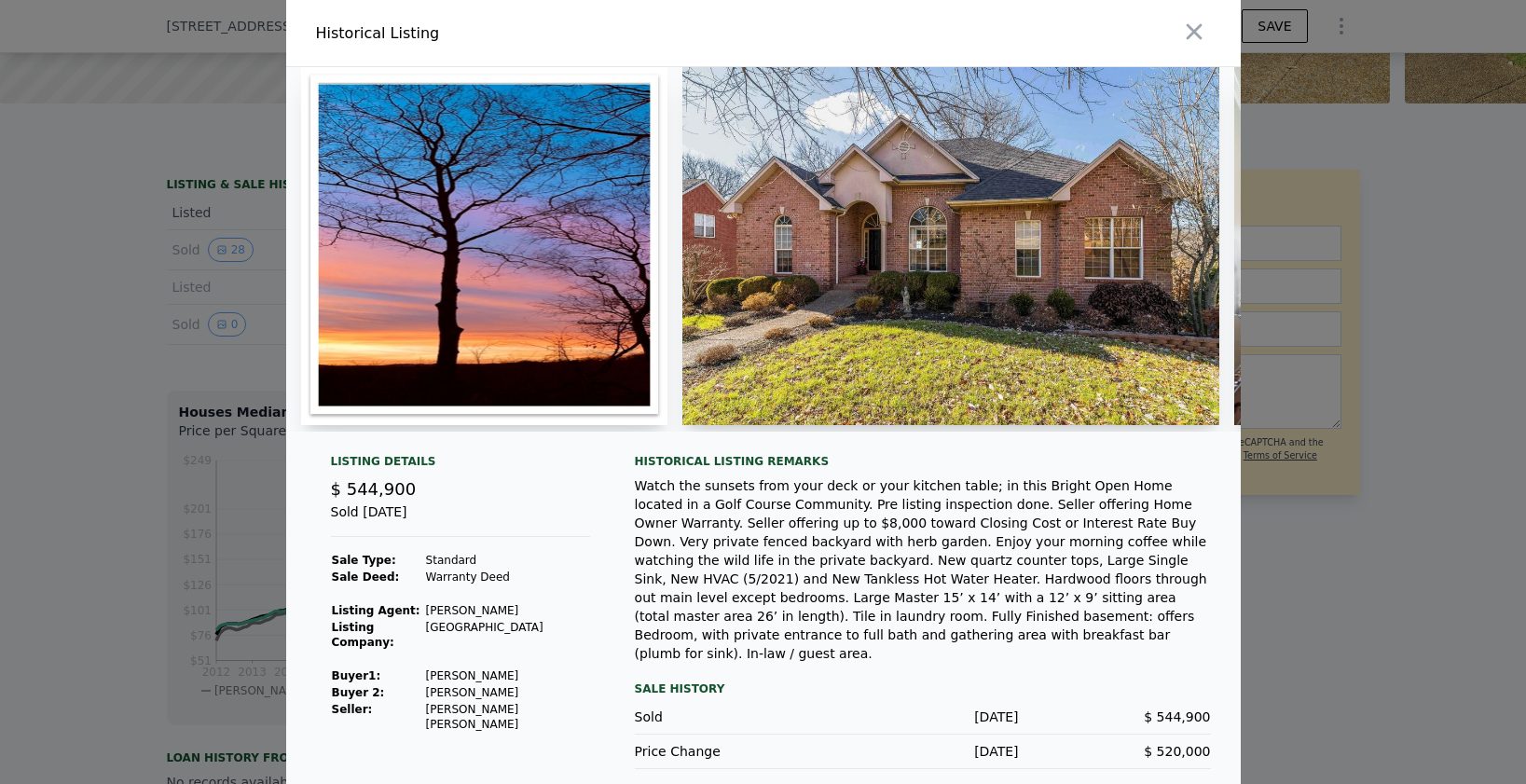
click at [743, 317] on img at bounding box center [950, 246] width 537 height 358
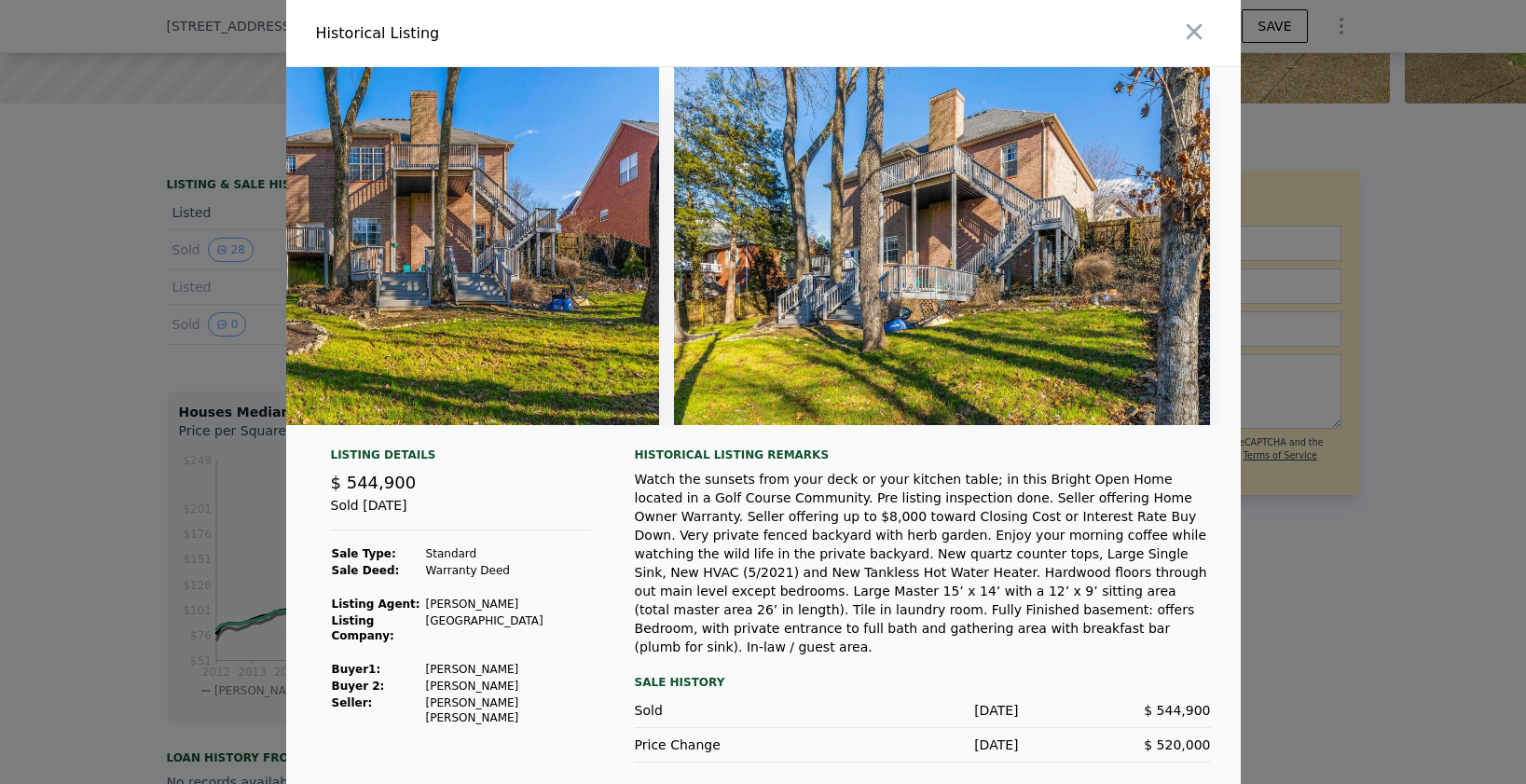
scroll to position [0, 14351]
click at [463, 562] on td "Standard" at bounding box center [507, 553] width 165 height 17
click at [1195, 37] on icon "button" at bounding box center [1194, 31] width 26 height 26
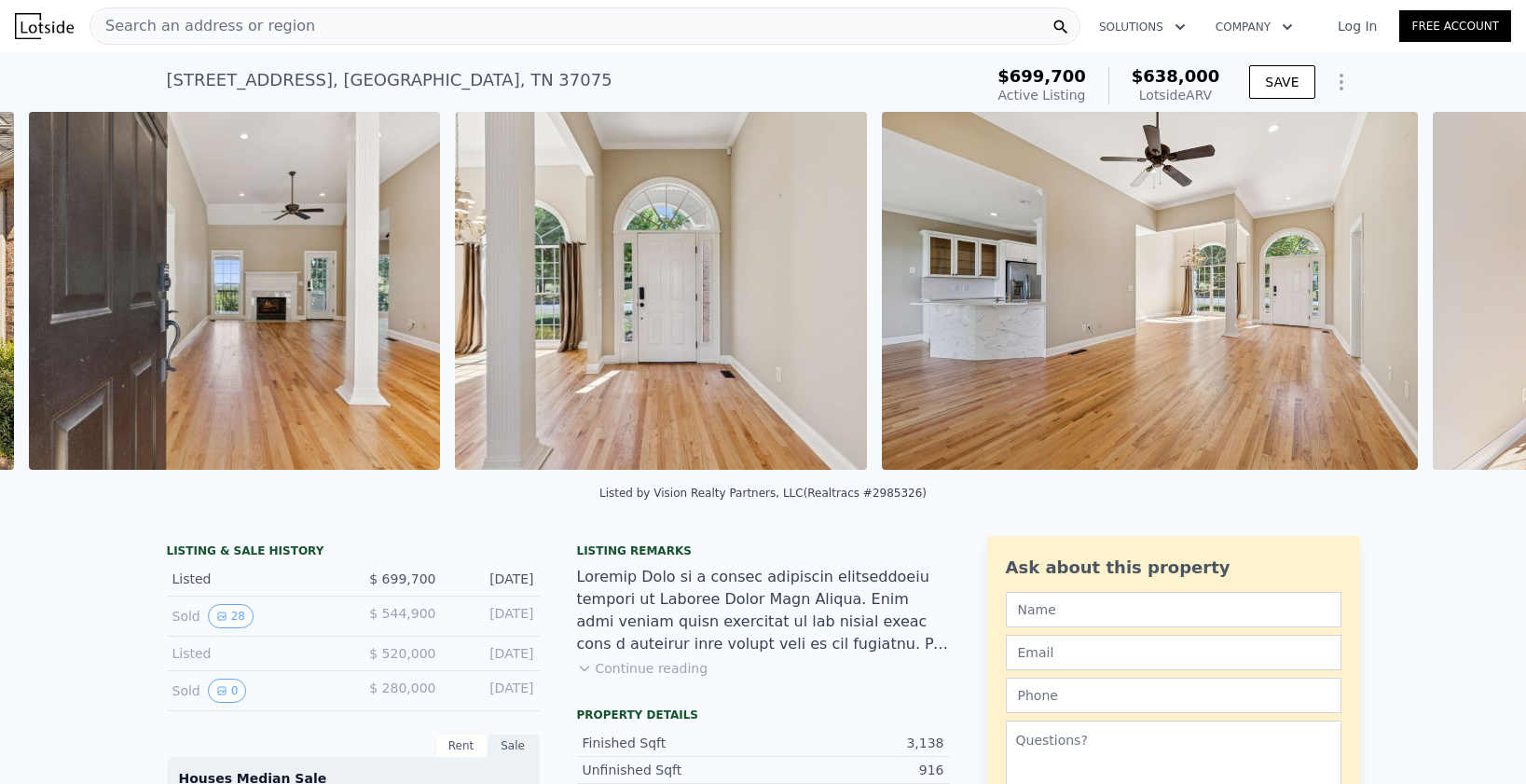
scroll to position [0, 4163]
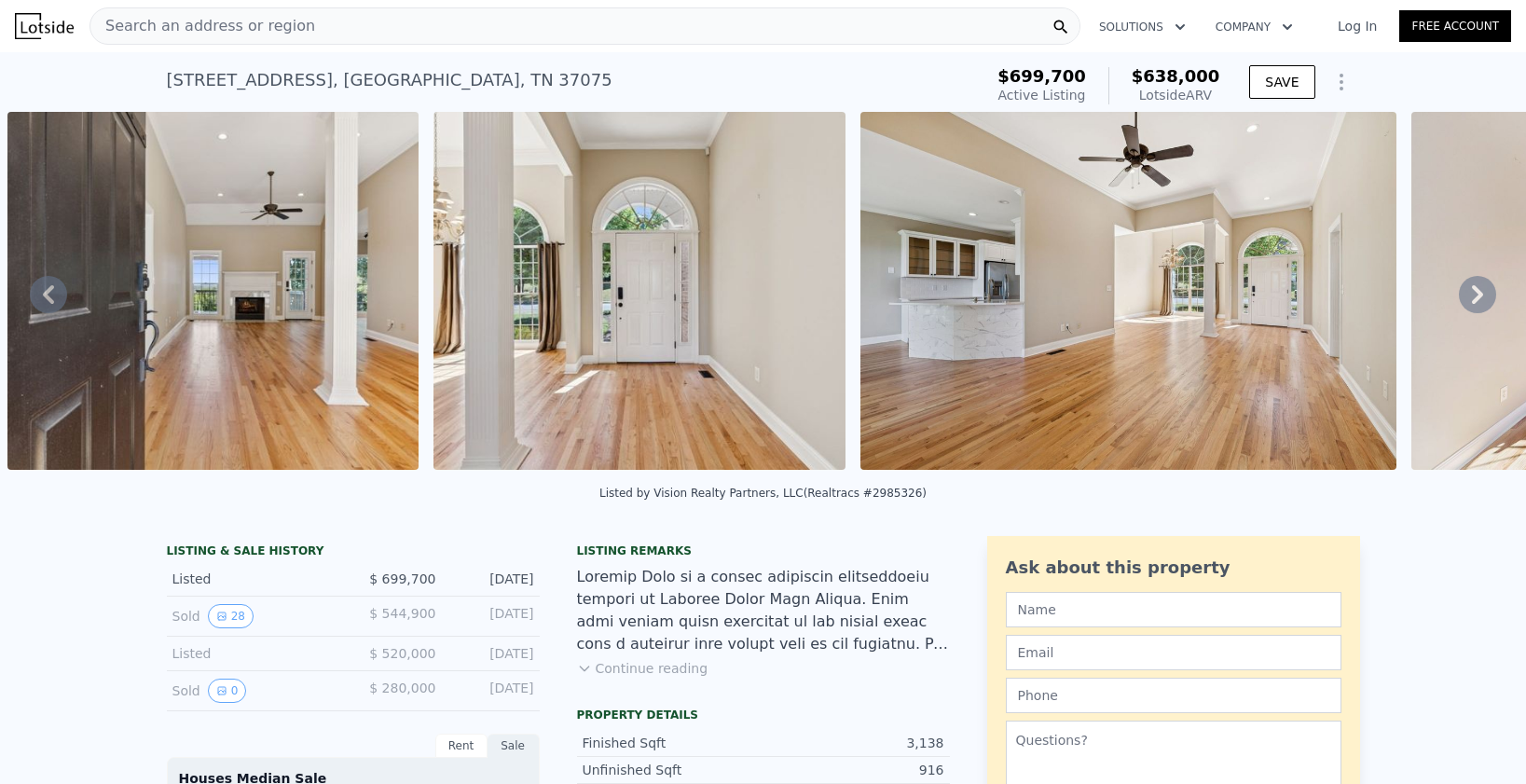
click at [437, 448] on img at bounding box center [639, 291] width 412 height 358
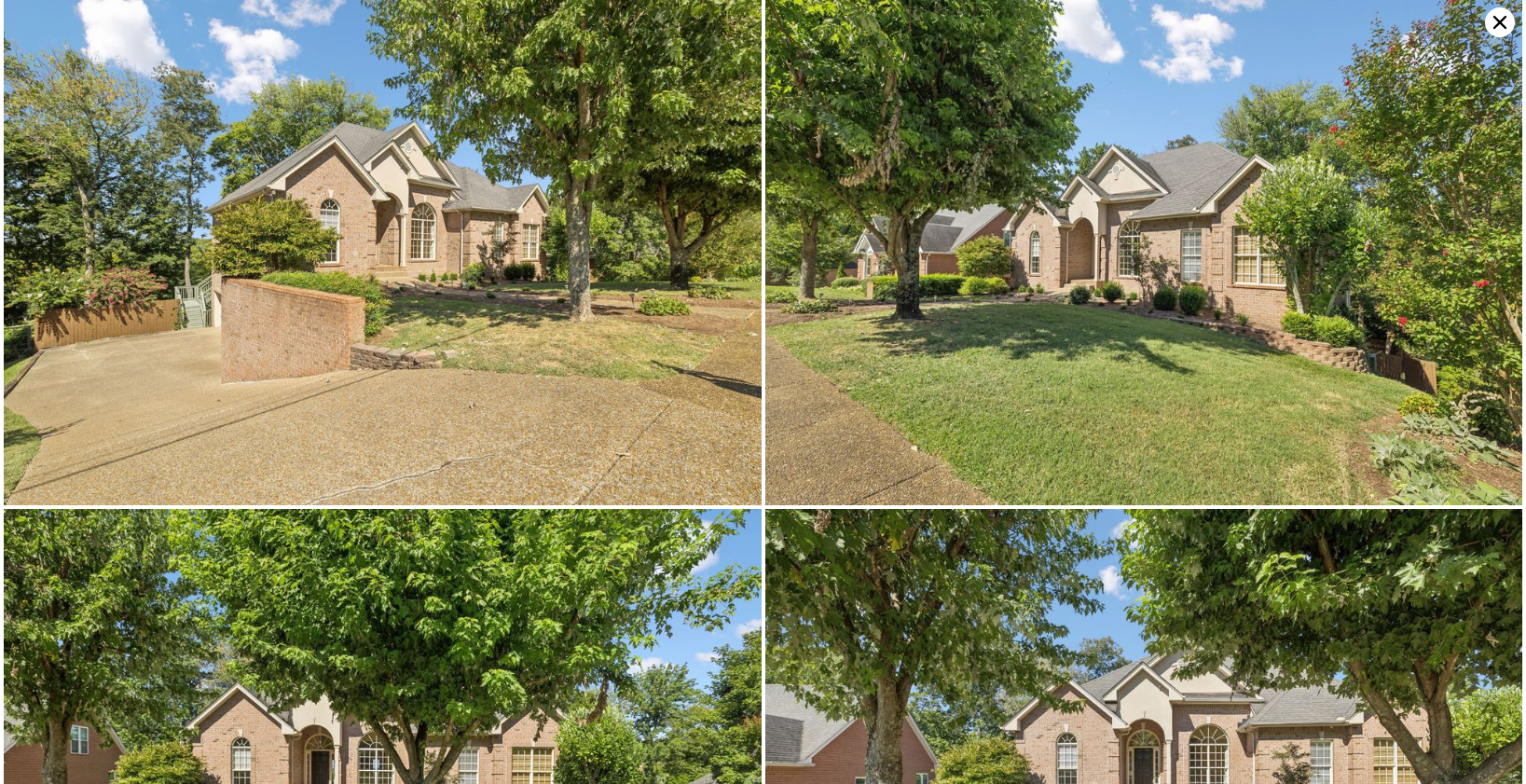
scroll to position [1526, 0]
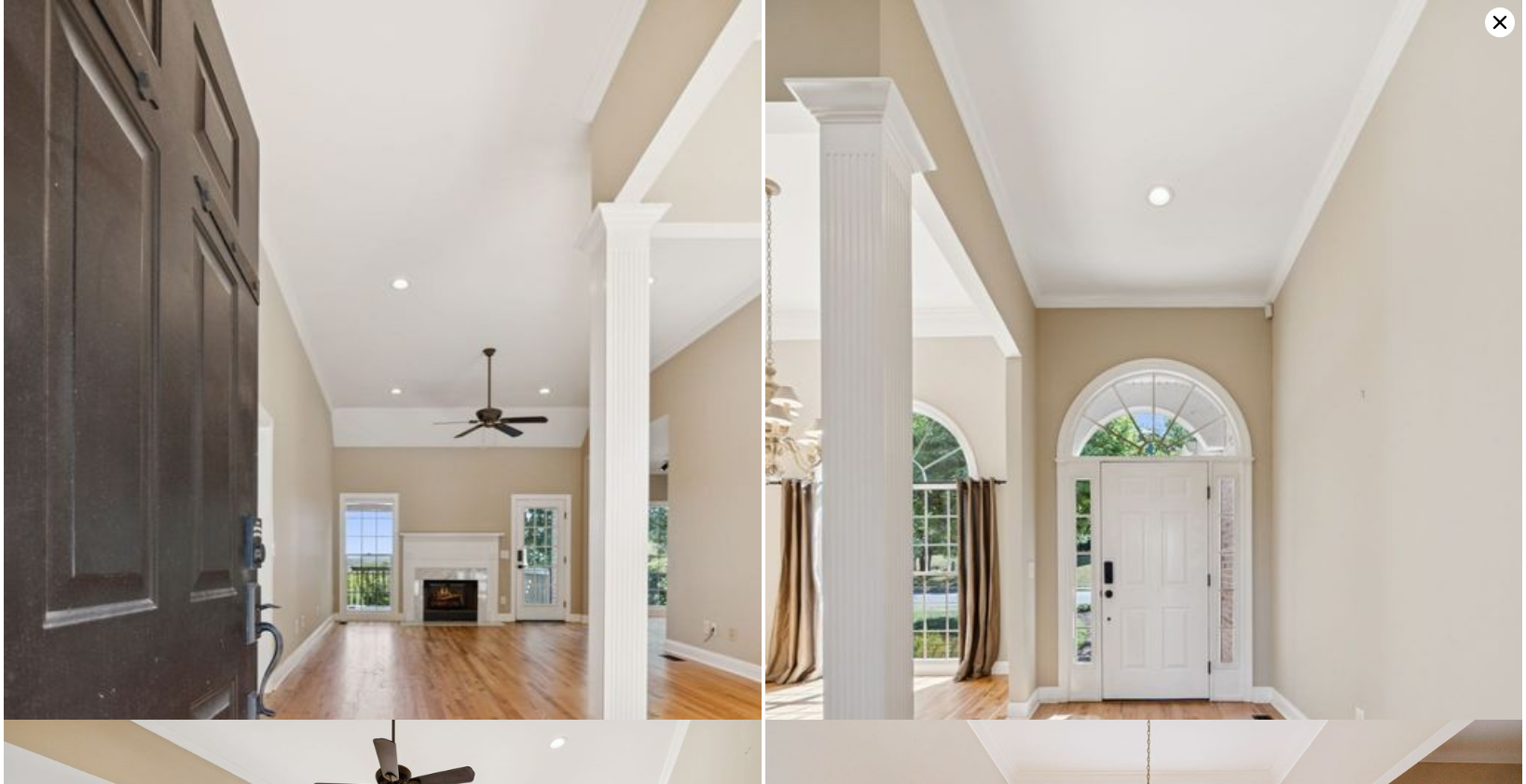
click at [886, 345] on img at bounding box center [1144, 568] width 758 height 1136
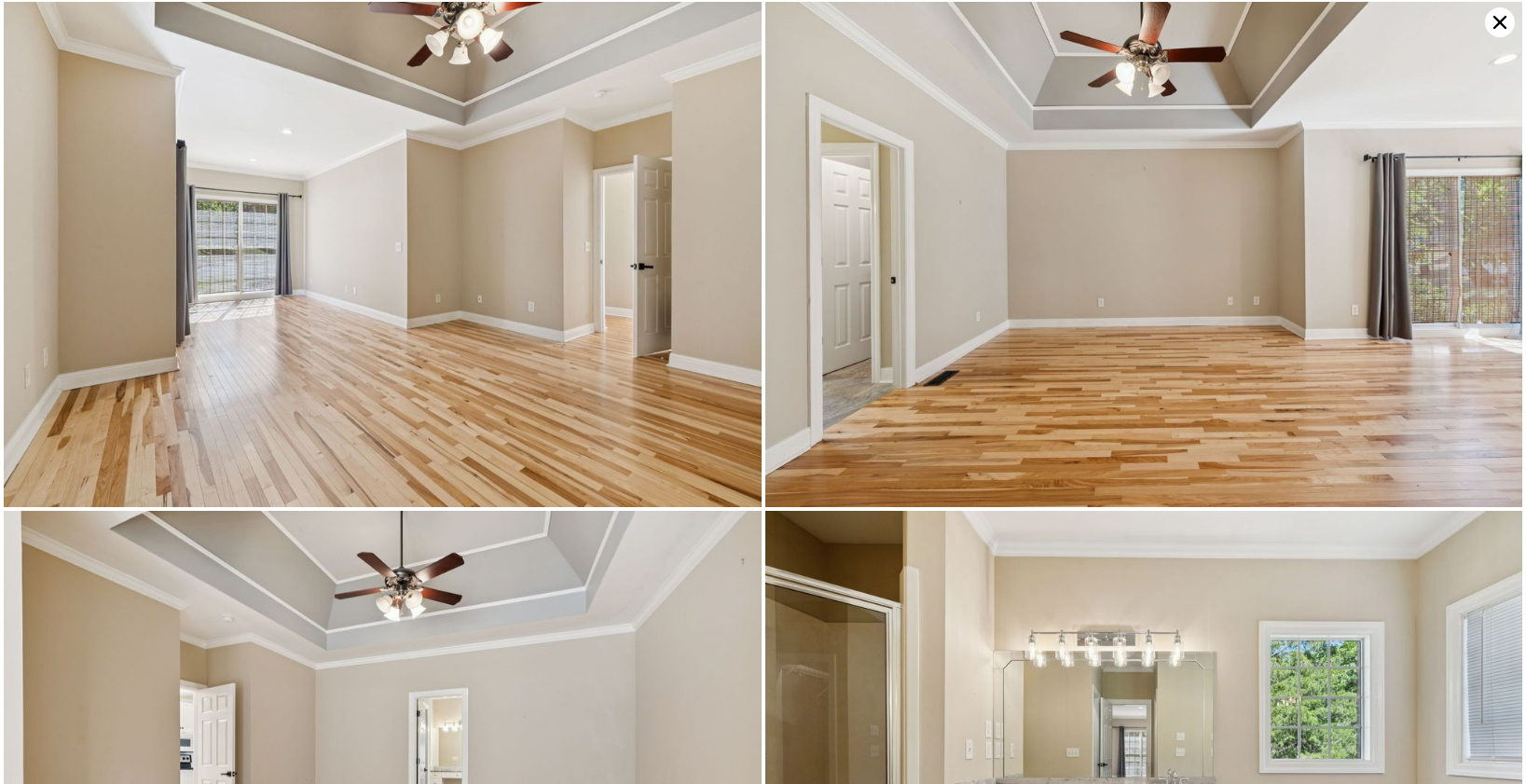
scroll to position [5805, 0]
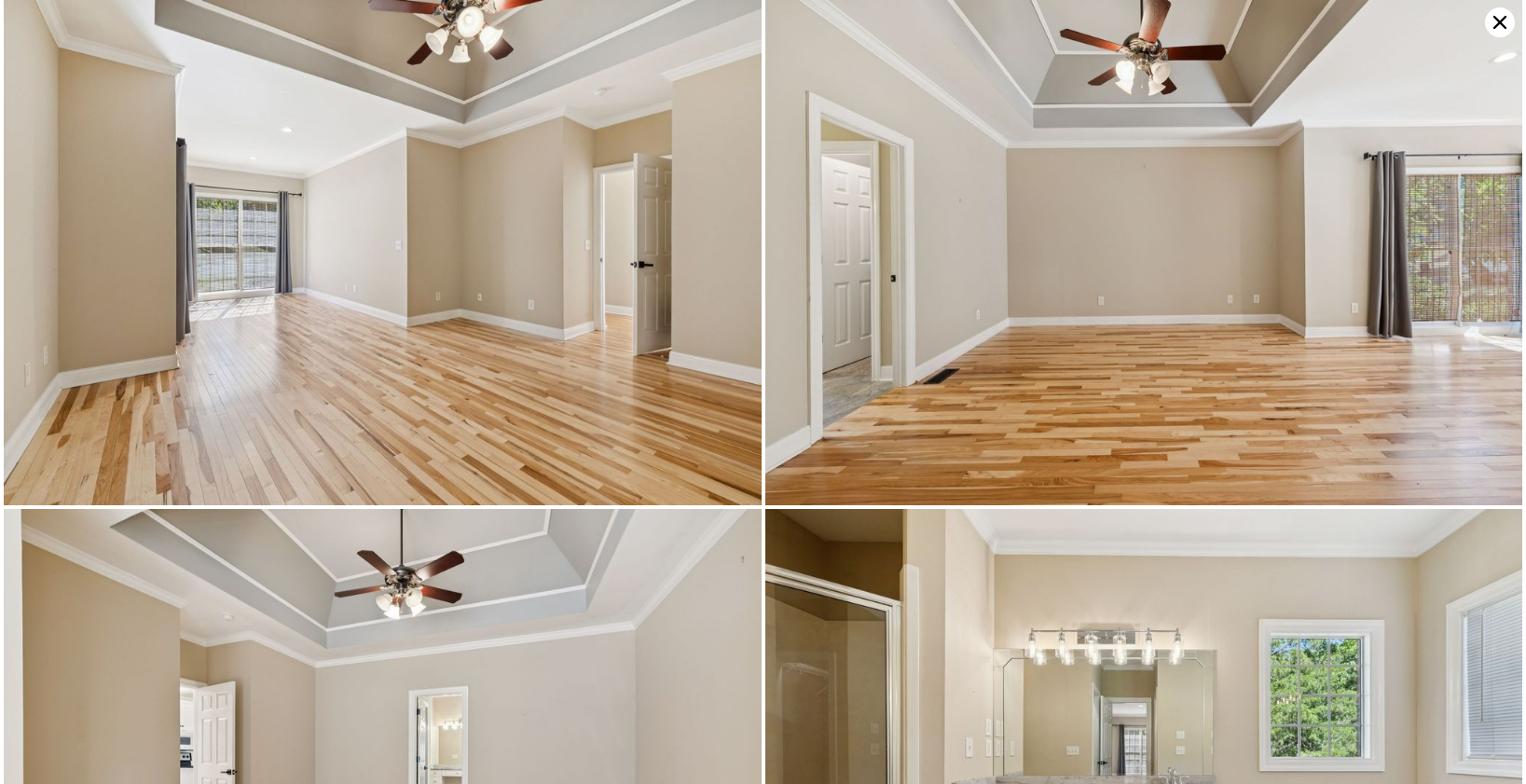
click at [1099, 326] on img at bounding box center [1144, 253] width 758 height 505
click at [1115, 257] on img at bounding box center [1144, 253] width 758 height 505
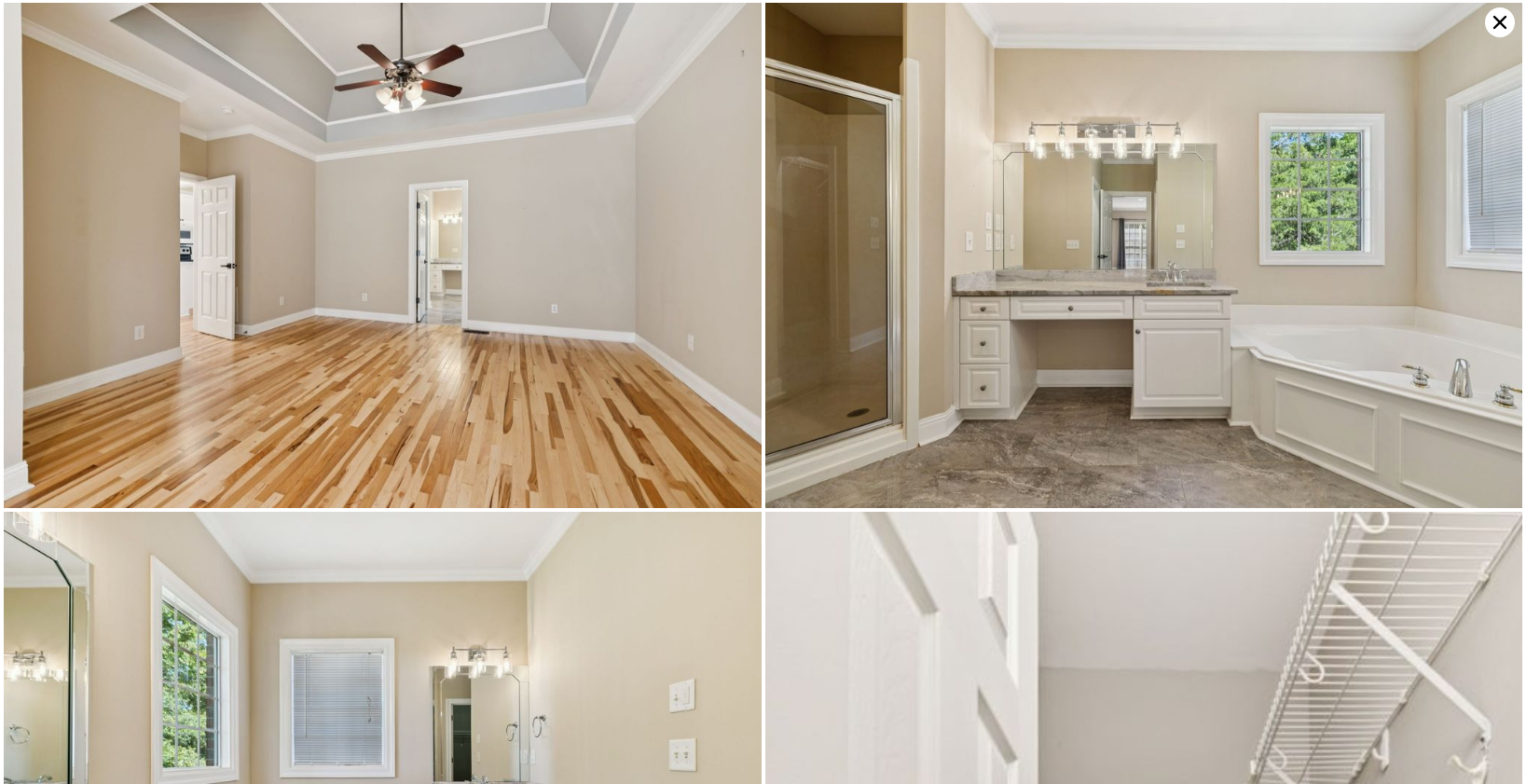
scroll to position [6314, 0]
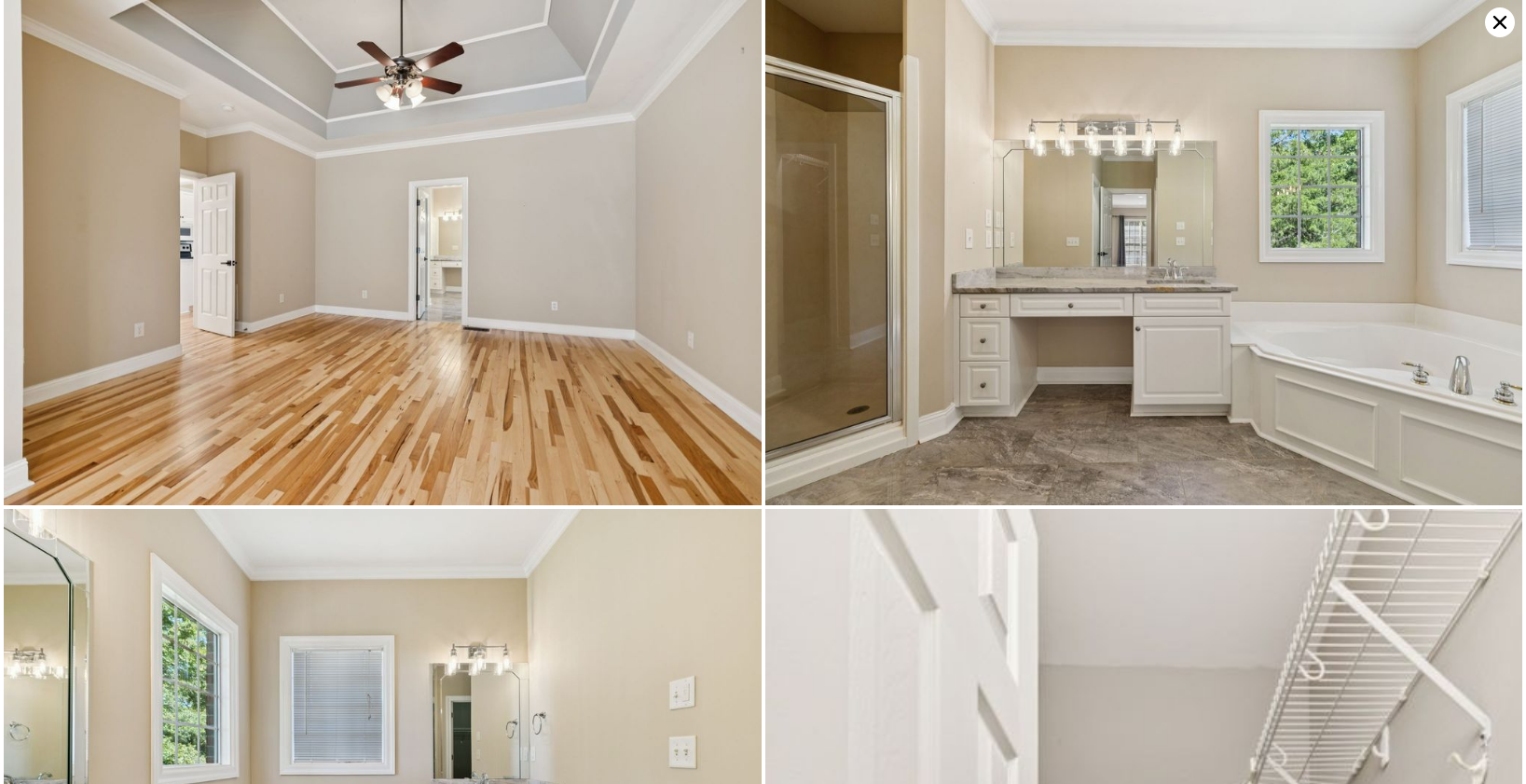
click at [903, 368] on img at bounding box center [1144, 253] width 758 height 505
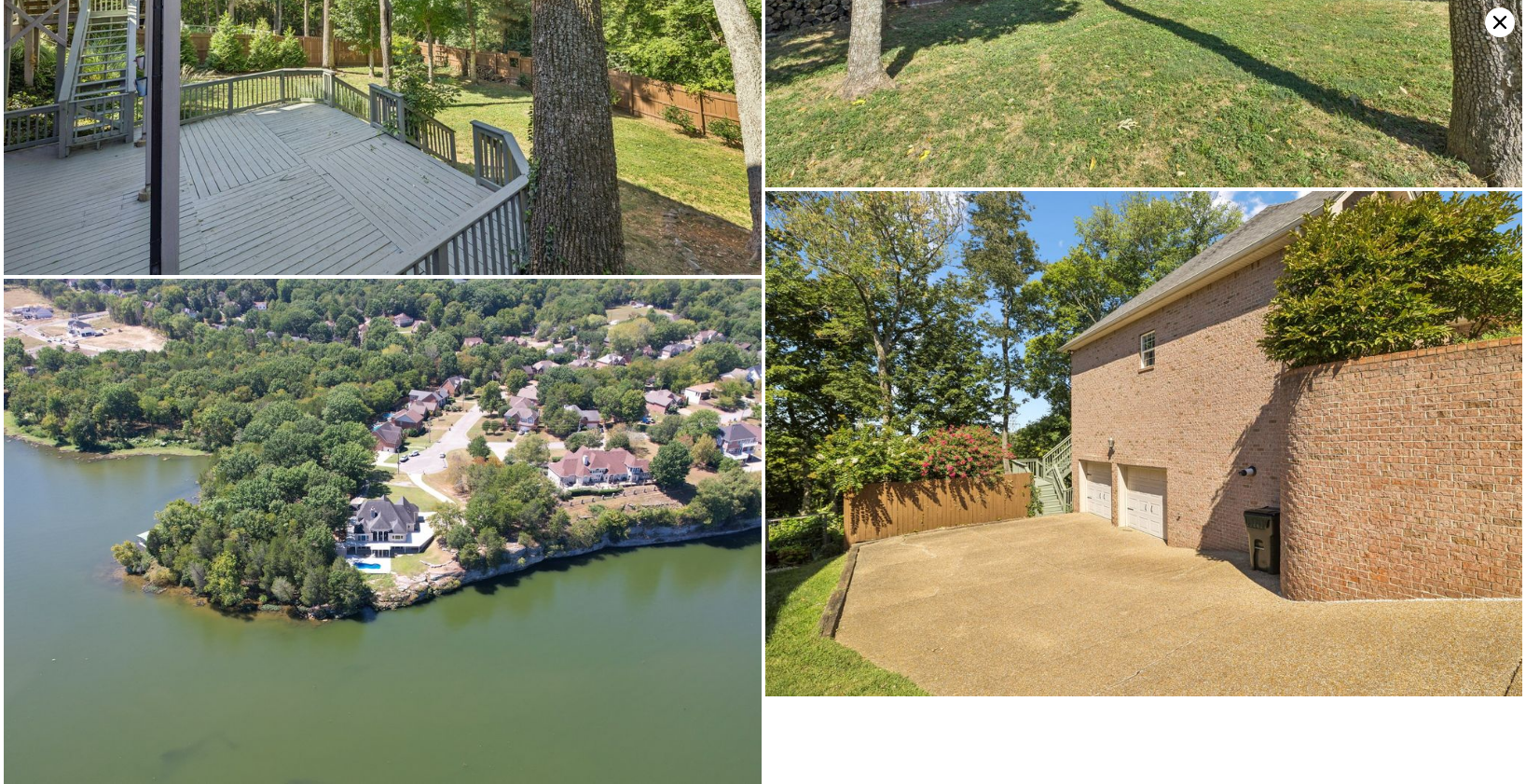
scroll to position [15910, 0]
click at [535, 459] on img at bounding box center [382, 531] width 758 height 505
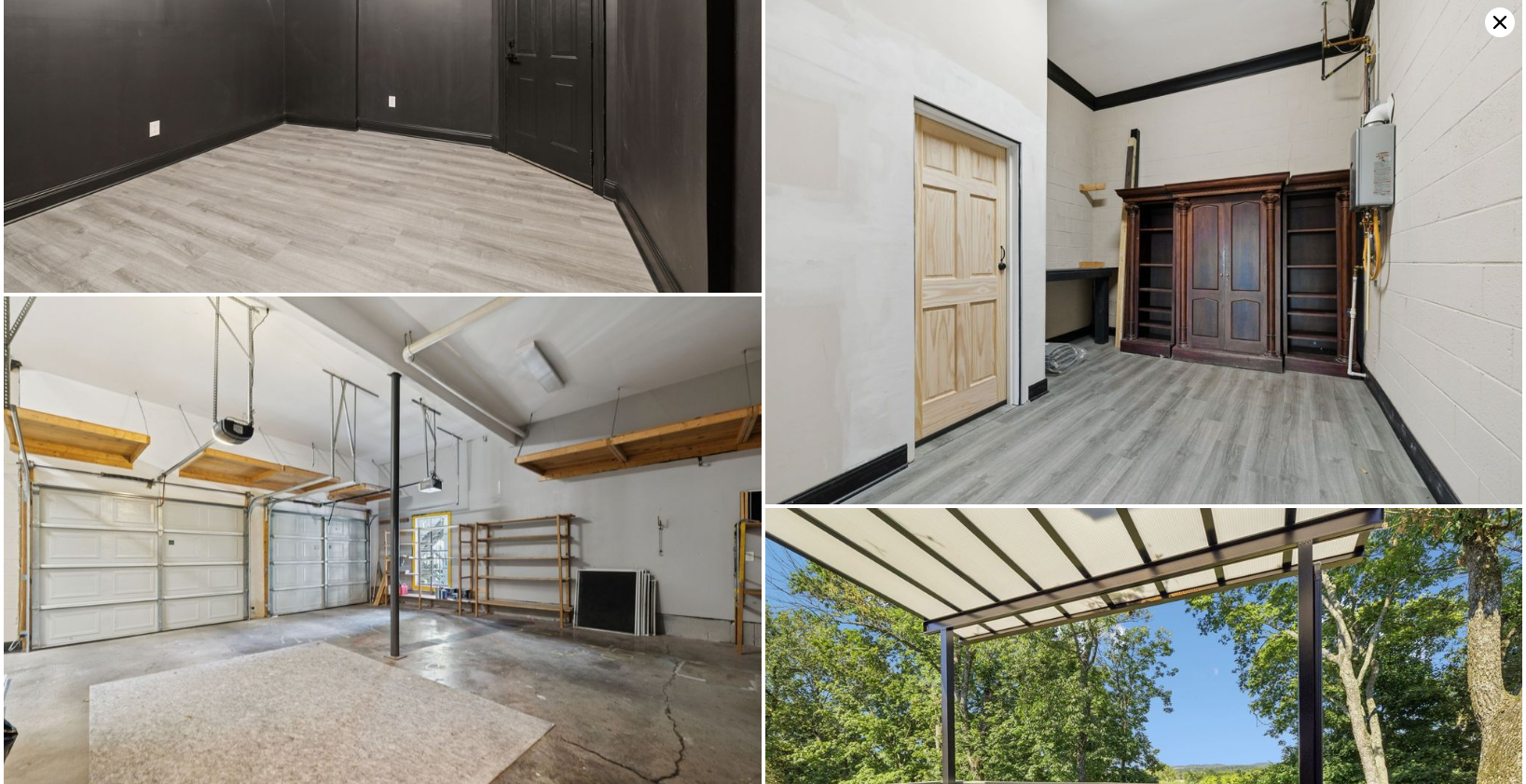
scroll to position [11313, 0]
click at [581, 586] on img at bounding box center [382, 550] width 758 height 505
click at [624, 512] on img at bounding box center [382, 550] width 758 height 505
click at [549, 533] on img at bounding box center [382, 550] width 758 height 505
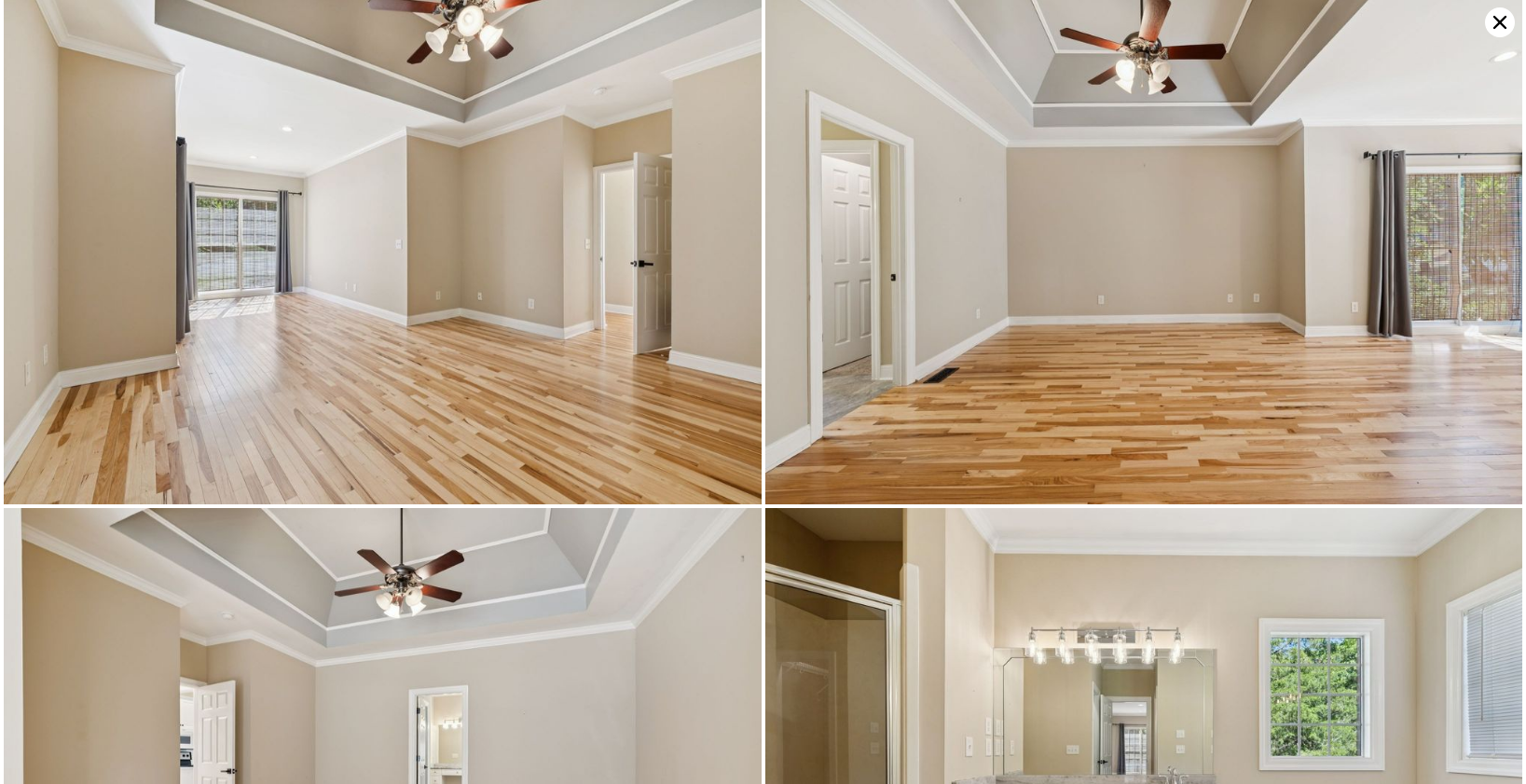
scroll to position [5805, 0]
